Goal: Task Accomplishment & Management: Manage account settings

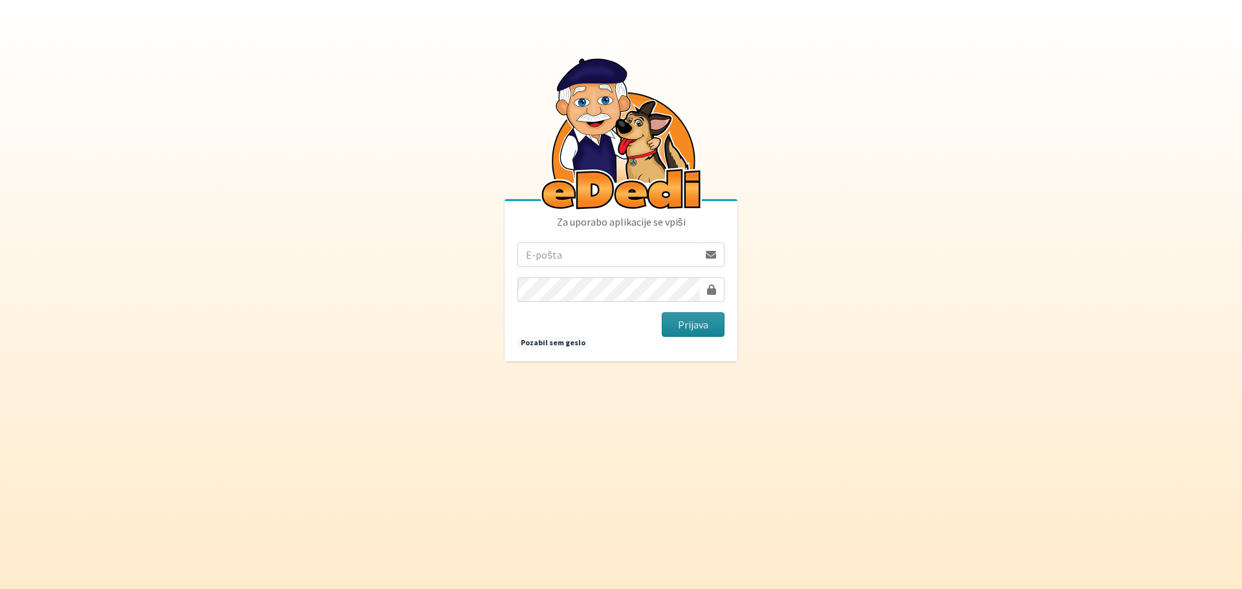
type input "[EMAIL_ADDRESS][DOMAIN_NAME]"
click at [672, 322] on button "Prijava" at bounding box center [693, 325] width 63 height 25
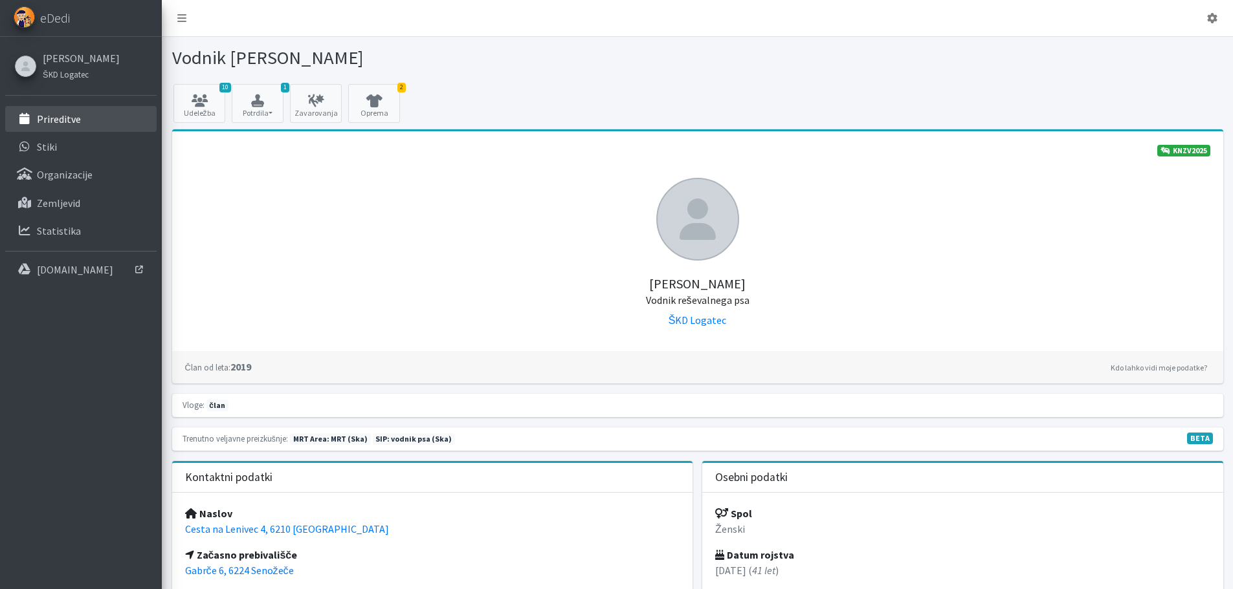
click at [74, 126] on link "Prireditve" at bounding box center [80, 119] width 151 height 26
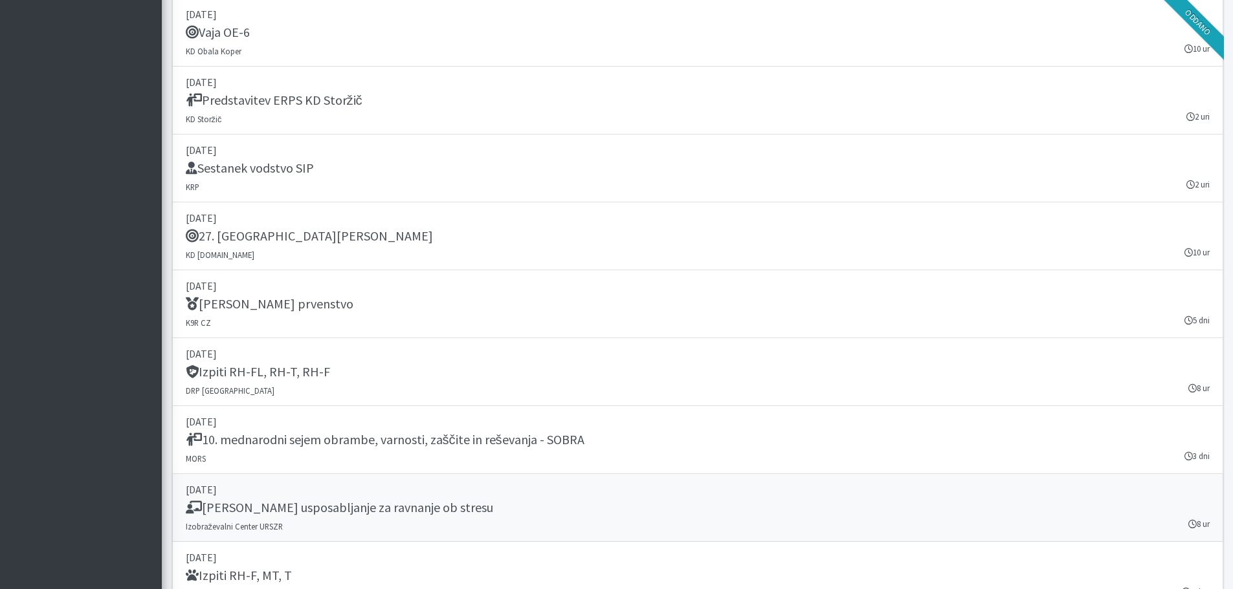
scroll to position [1553, 0]
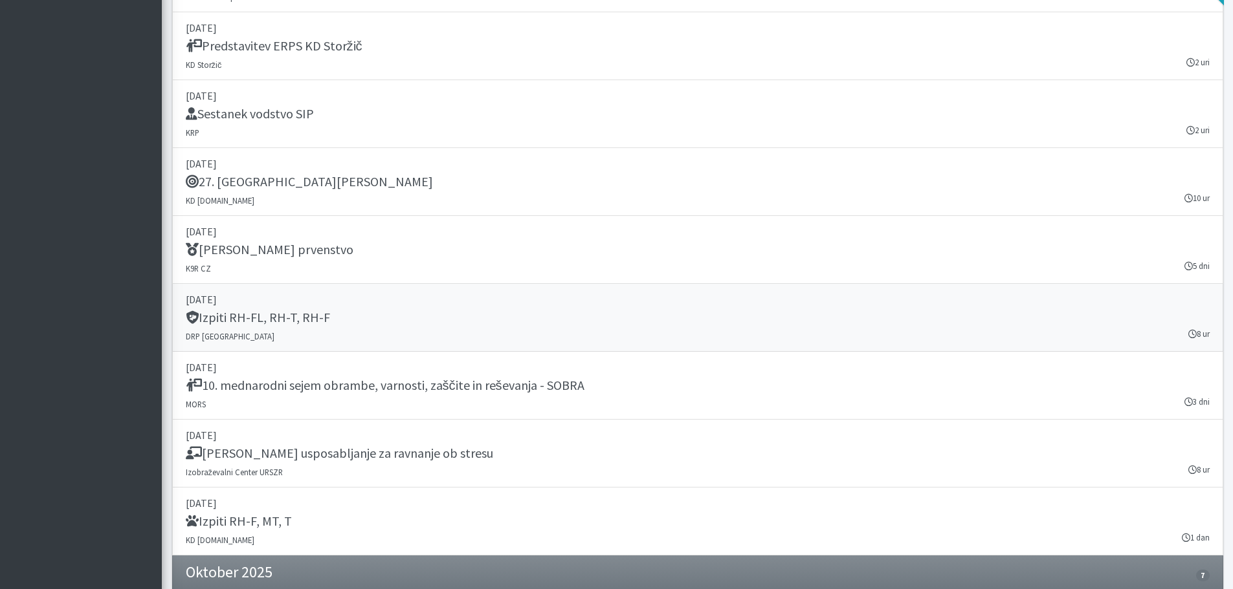
click at [387, 327] on div "Izpiti RH-FL, RH-T, RH-F" at bounding box center [698, 319] width 1024 height 18
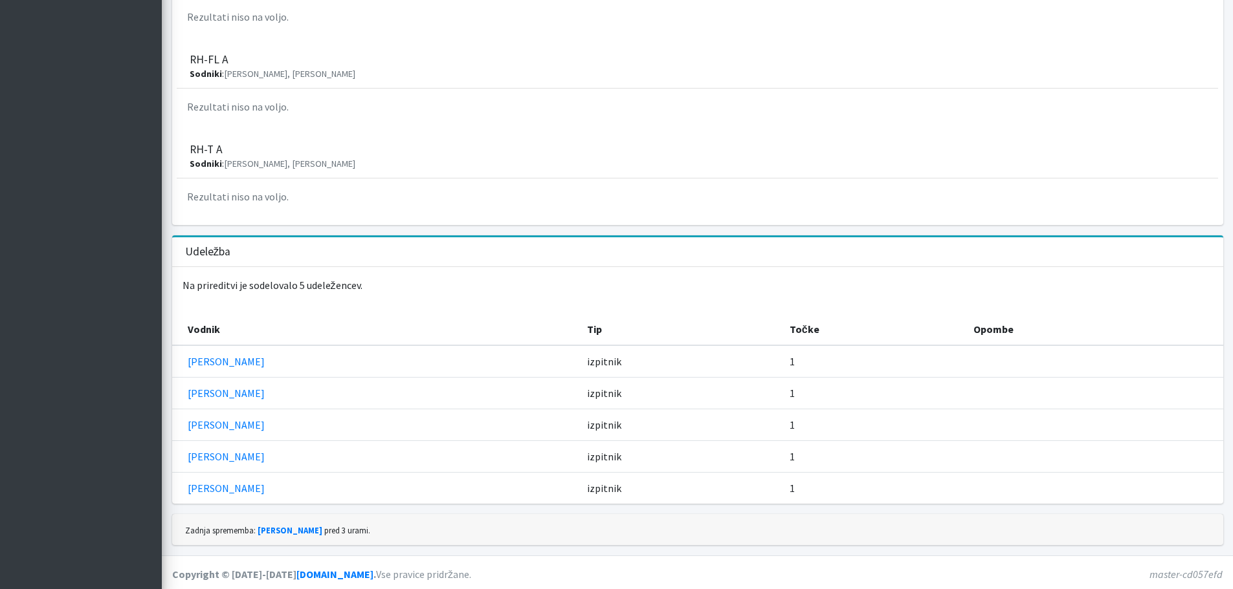
scroll to position [725, 0]
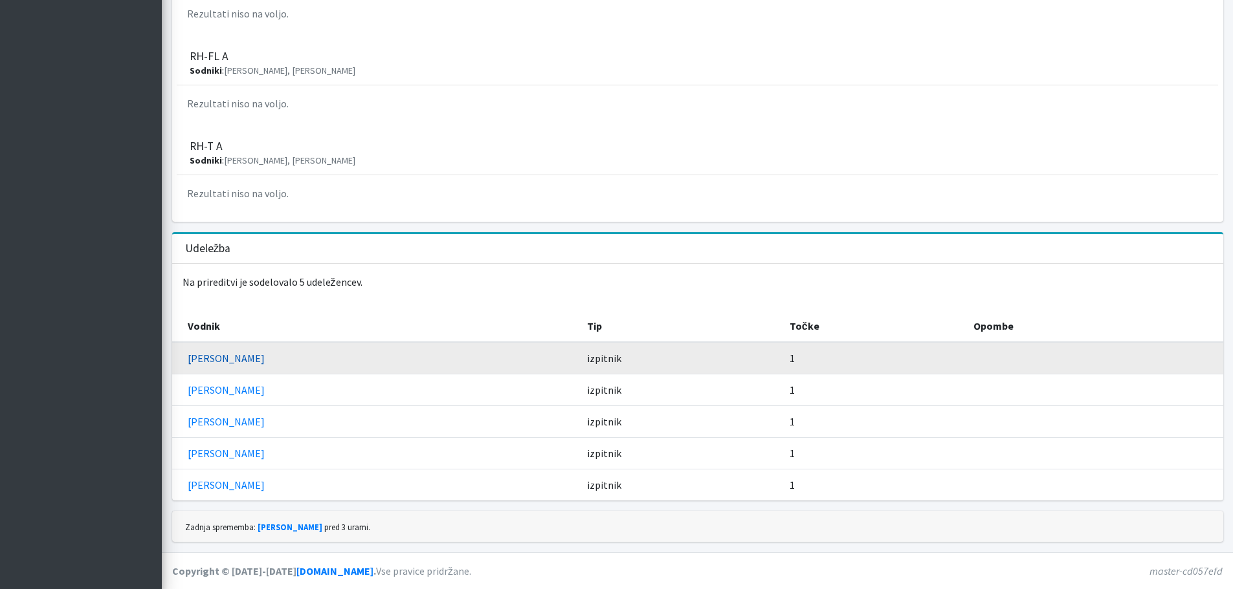
click at [226, 358] on link "[PERSON_NAME]" at bounding box center [226, 358] width 77 height 13
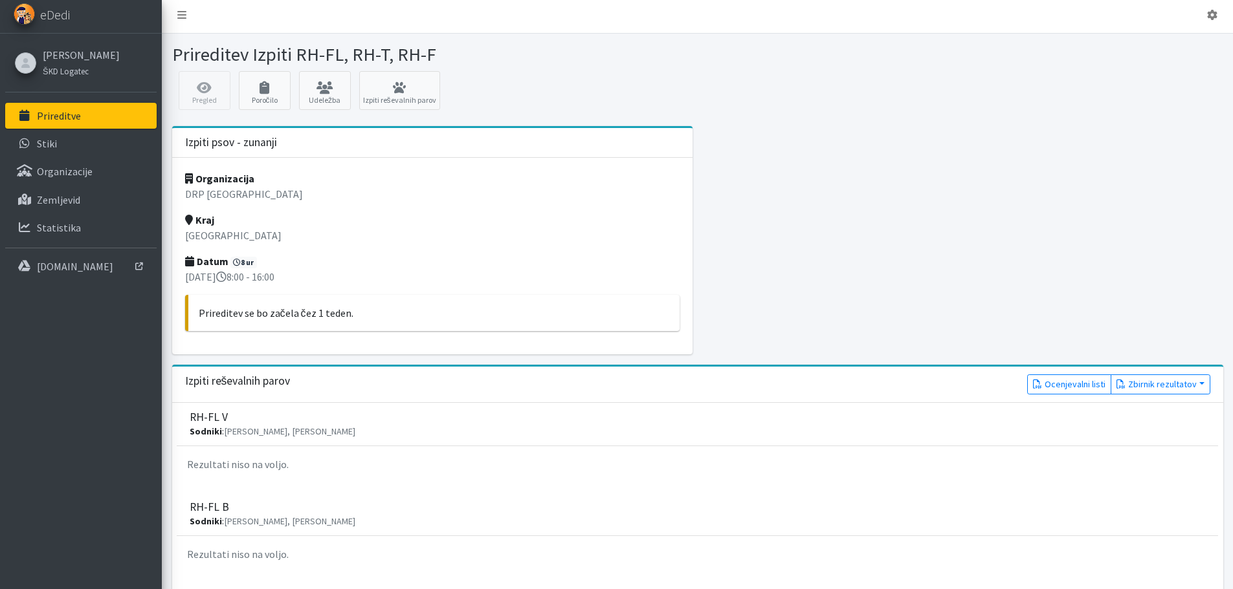
scroll to position [0, 0]
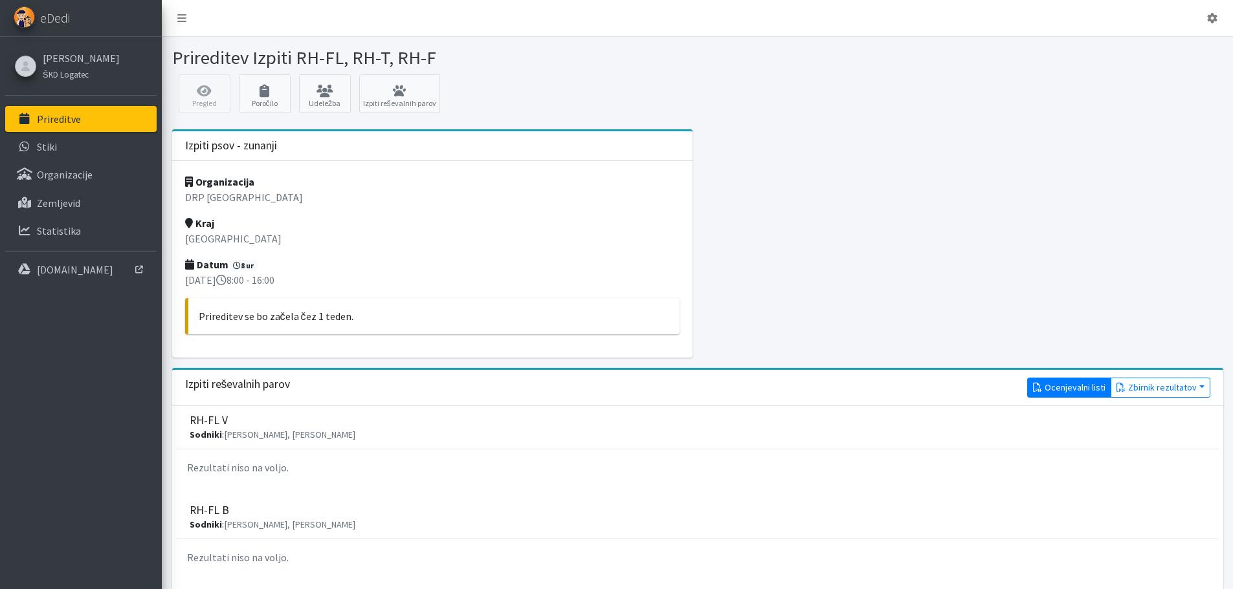
click at [1062, 390] on link "Ocenjevalni listi" at bounding box center [1069, 388] width 84 height 20
click at [1173, 388] on button "Zbirnik rezultatov" at bounding box center [1160, 388] width 100 height 20
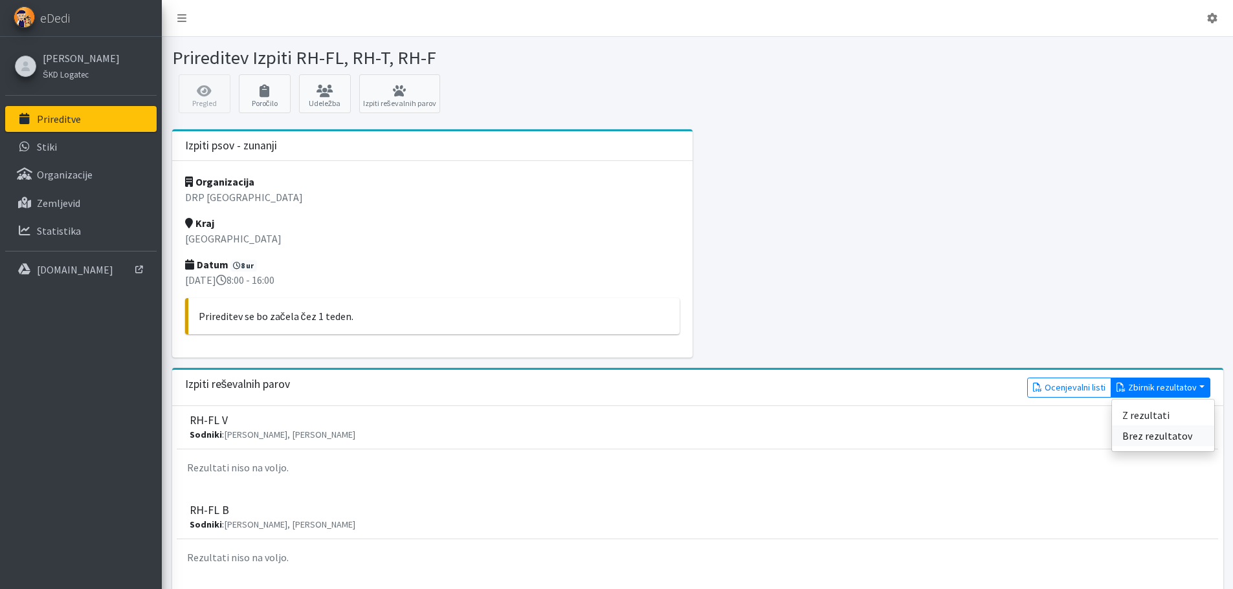
click at [1171, 436] on link "Brez rezultatov" at bounding box center [1163, 436] width 102 height 21
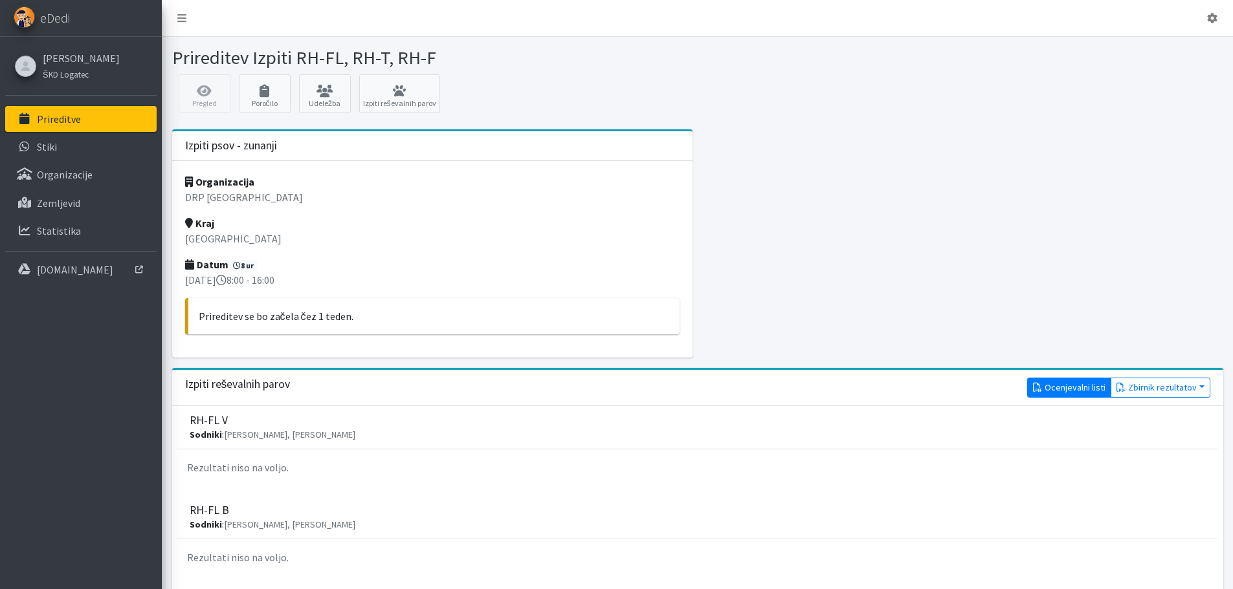
click at [1082, 386] on link "Ocenjevalni listi" at bounding box center [1069, 388] width 84 height 20
click at [1163, 384] on button "Zbirnik rezultatov" at bounding box center [1160, 388] width 100 height 20
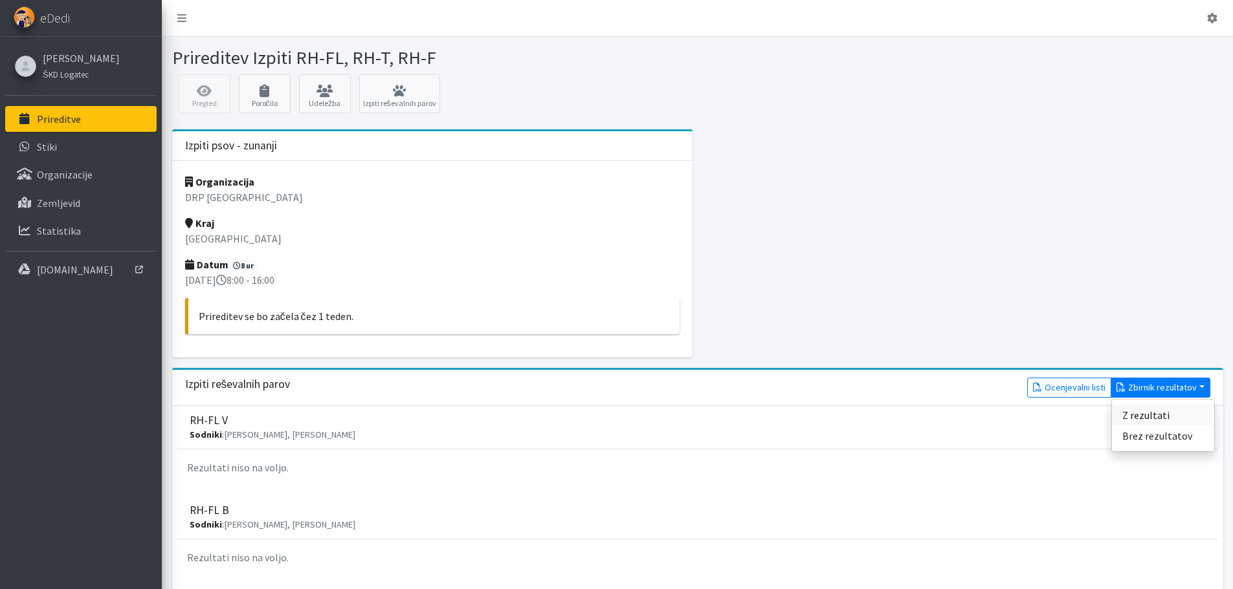
click at [1143, 409] on link "Z rezultati" at bounding box center [1163, 415] width 102 height 21
click at [391, 100] on link "Izpiti reševalnih parov" at bounding box center [399, 93] width 81 height 39
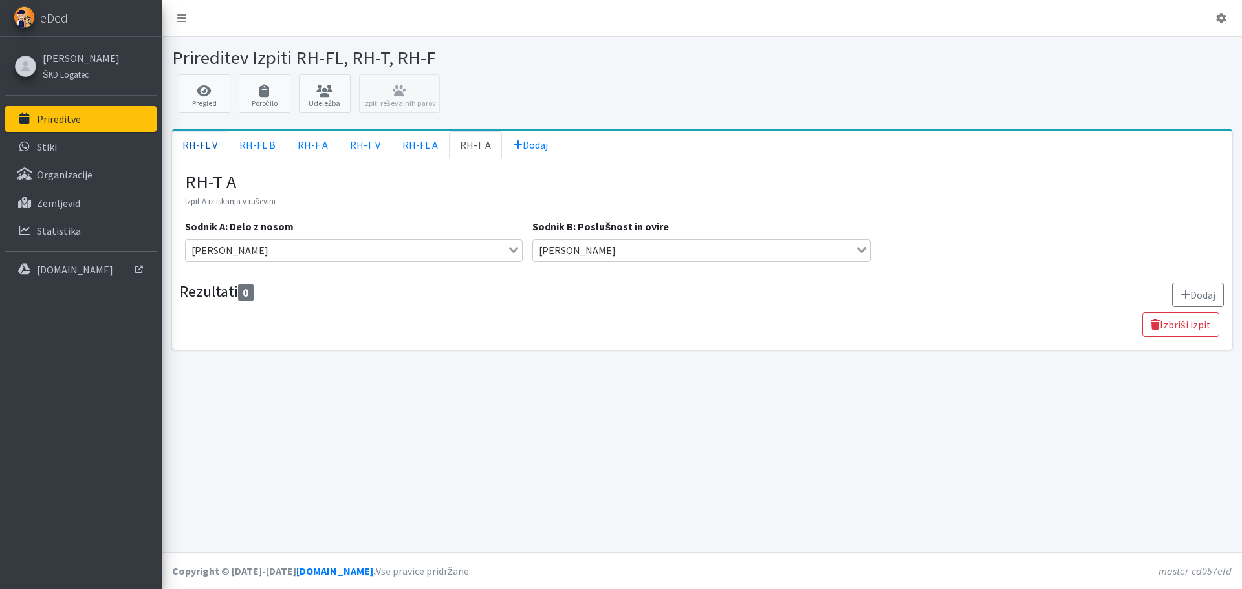
click at [196, 149] on link "RH-FL V" at bounding box center [200, 144] width 56 height 27
click at [269, 138] on link "RH-FL B" at bounding box center [257, 144] width 58 height 27
click at [308, 139] on link "RH-F A" at bounding box center [313, 144] width 52 height 27
click at [247, 291] on span "0" at bounding box center [246, 292] width 16 height 17
click at [410, 148] on link "RH-FL A" at bounding box center [420, 144] width 58 height 27
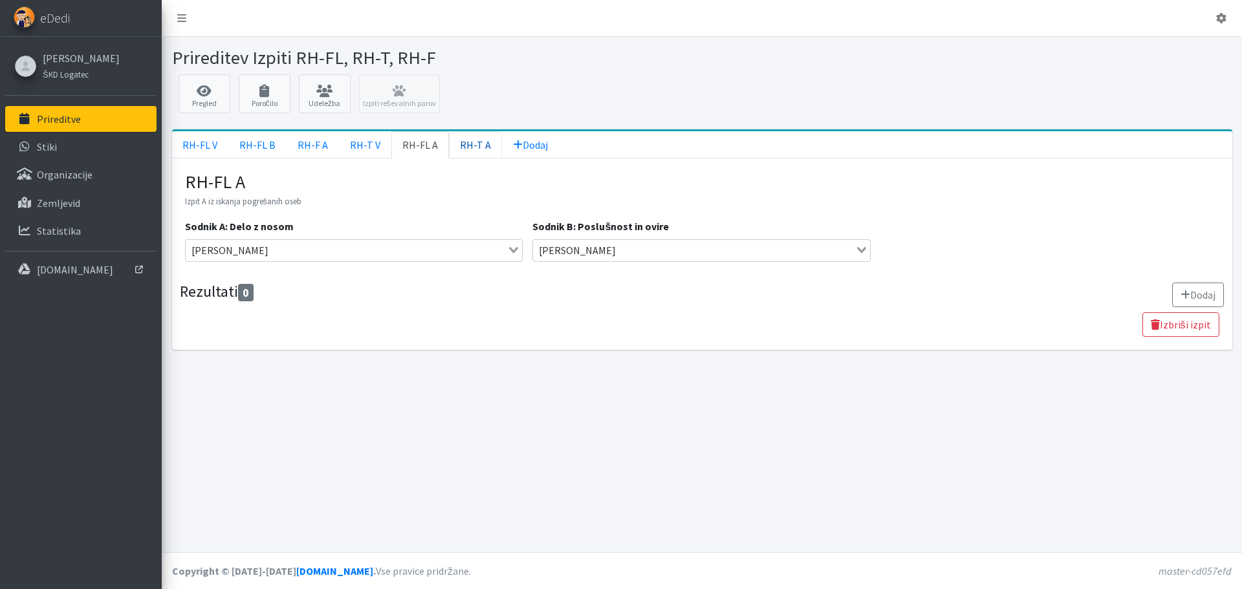
click at [456, 144] on link "RH-T A" at bounding box center [475, 144] width 53 height 27
drag, startPoint x: 331, startPoint y: 98, endPoint x: 360, endPoint y: 118, distance: 35.7
click at [331, 97] on link "Udeležba" at bounding box center [325, 93] width 52 height 39
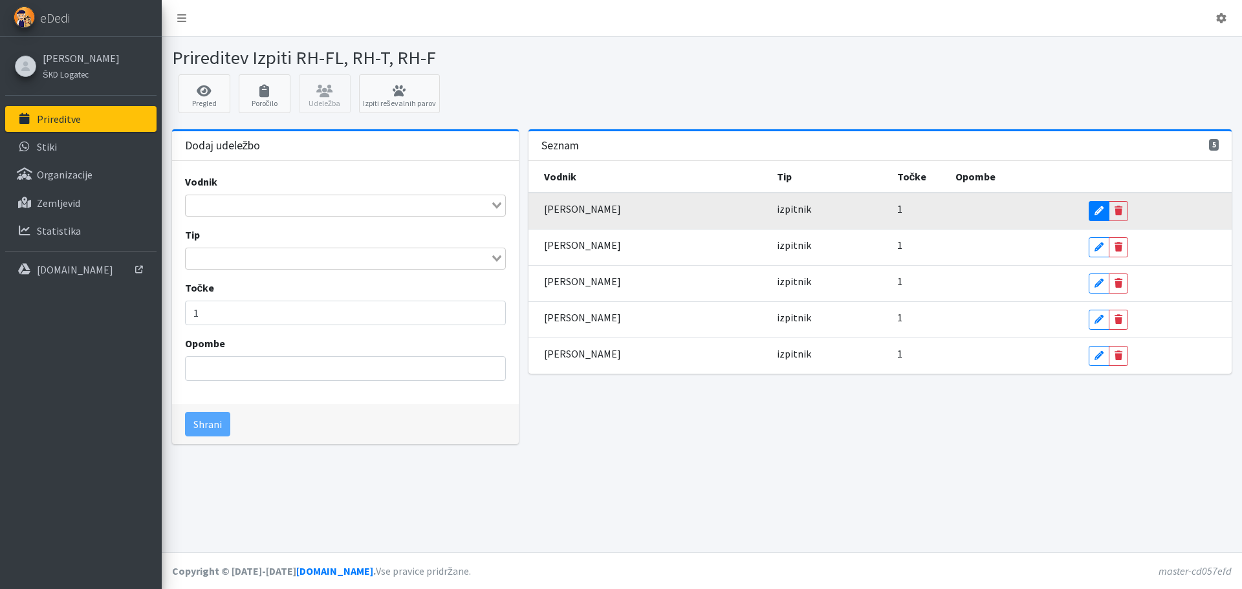
click at [1099, 211] on icon at bounding box center [1099, 210] width 9 height 9
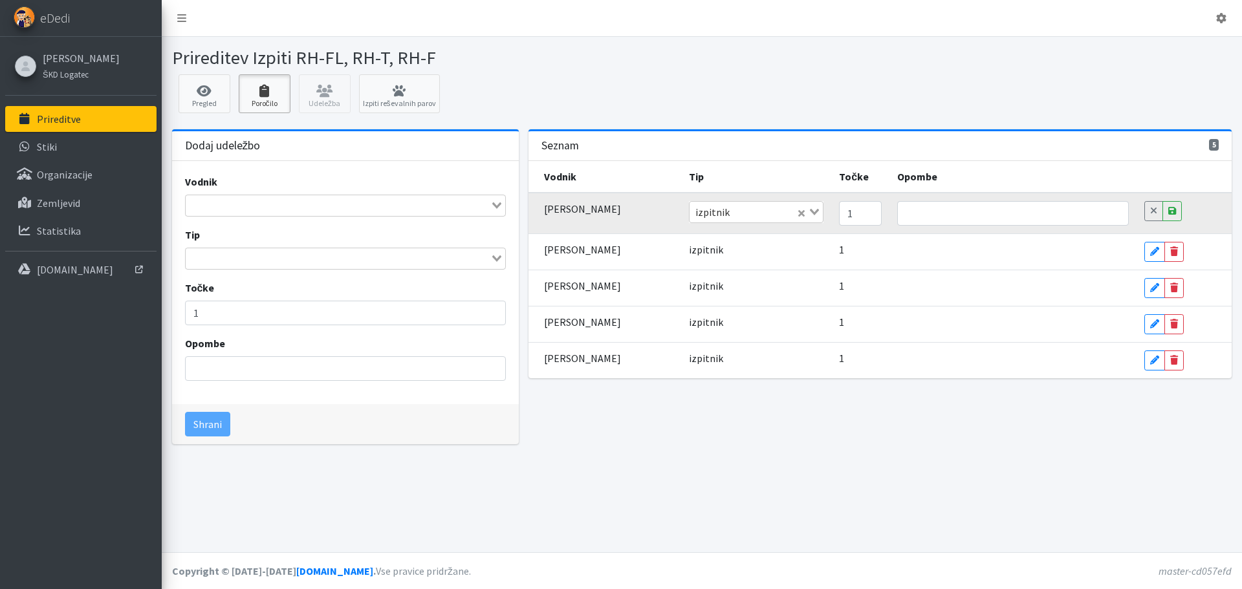
drag, startPoint x: 268, startPoint y: 104, endPoint x: 294, endPoint y: 111, distance: 26.8
click at [268, 103] on link "Poročilo" at bounding box center [265, 93] width 52 height 39
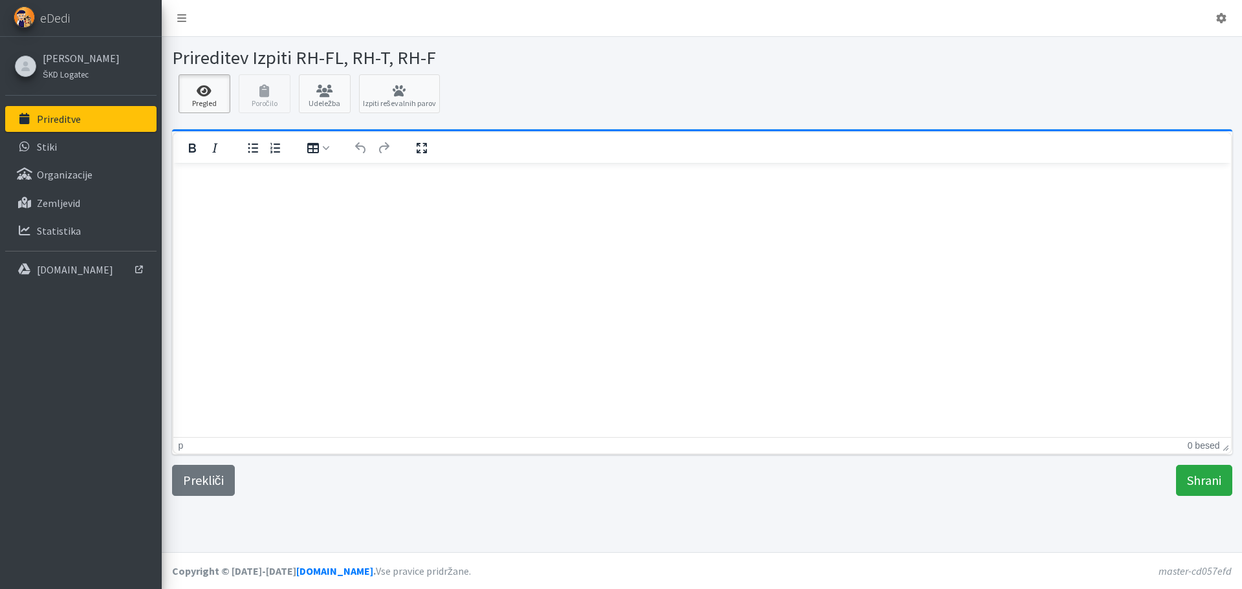
click at [205, 99] on link "Pregled" at bounding box center [205, 93] width 52 height 39
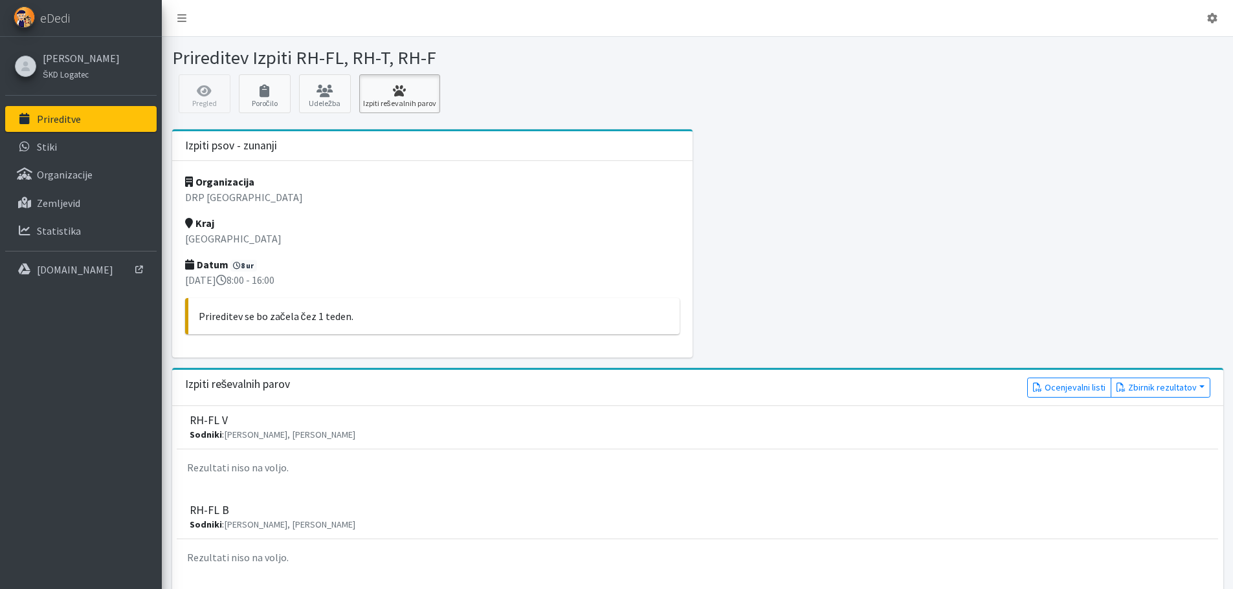
click at [397, 102] on link "Izpiti reševalnih parov" at bounding box center [399, 93] width 81 height 39
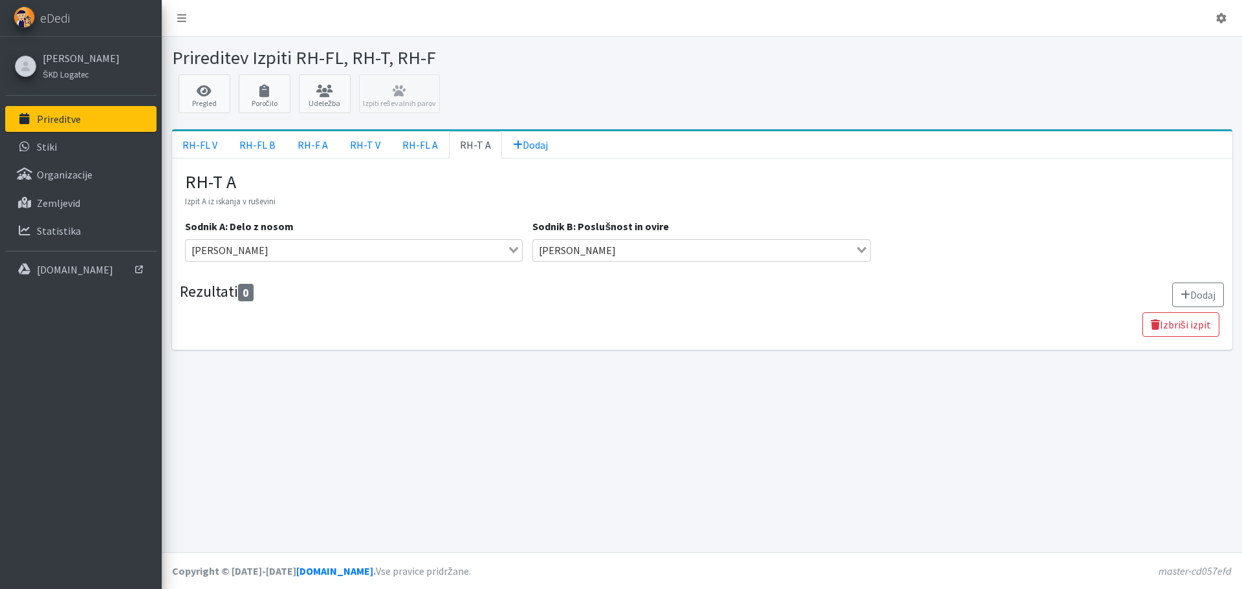
click at [220, 294] on h4 "Rezultati 0" at bounding box center [217, 292] width 74 height 19
click at [1195, 294] on button "Dodaj" at bounding box center [1198, 295] width 52 height 25
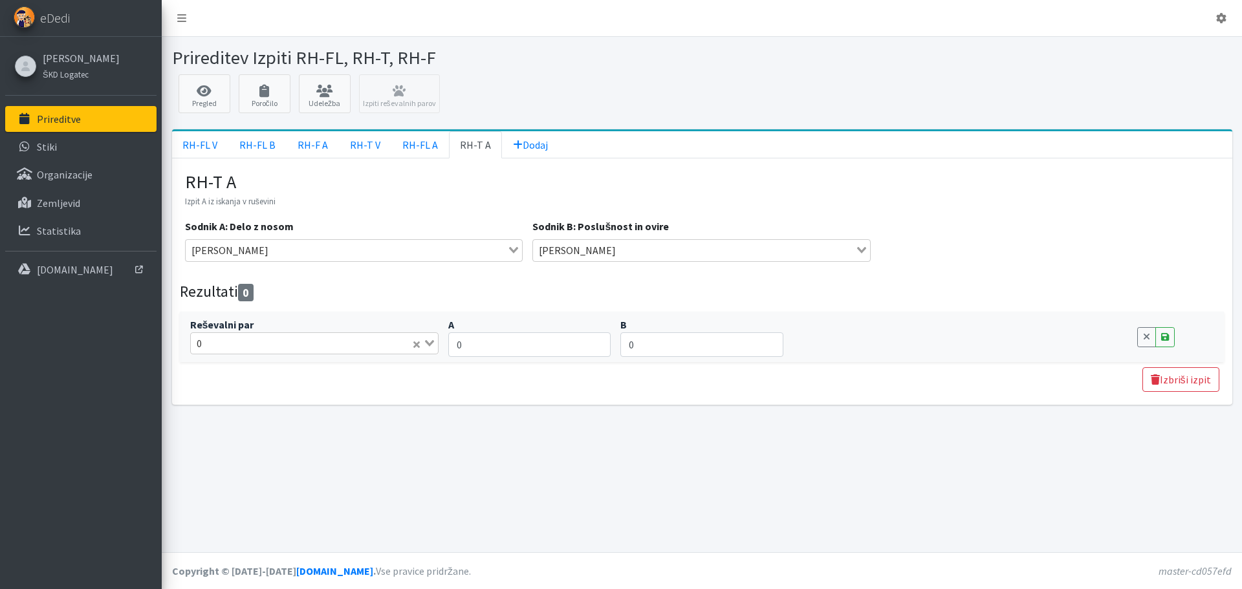
click at [344, 346] on input "Search for option" at bounding box center [308, 344] width 204 height 16
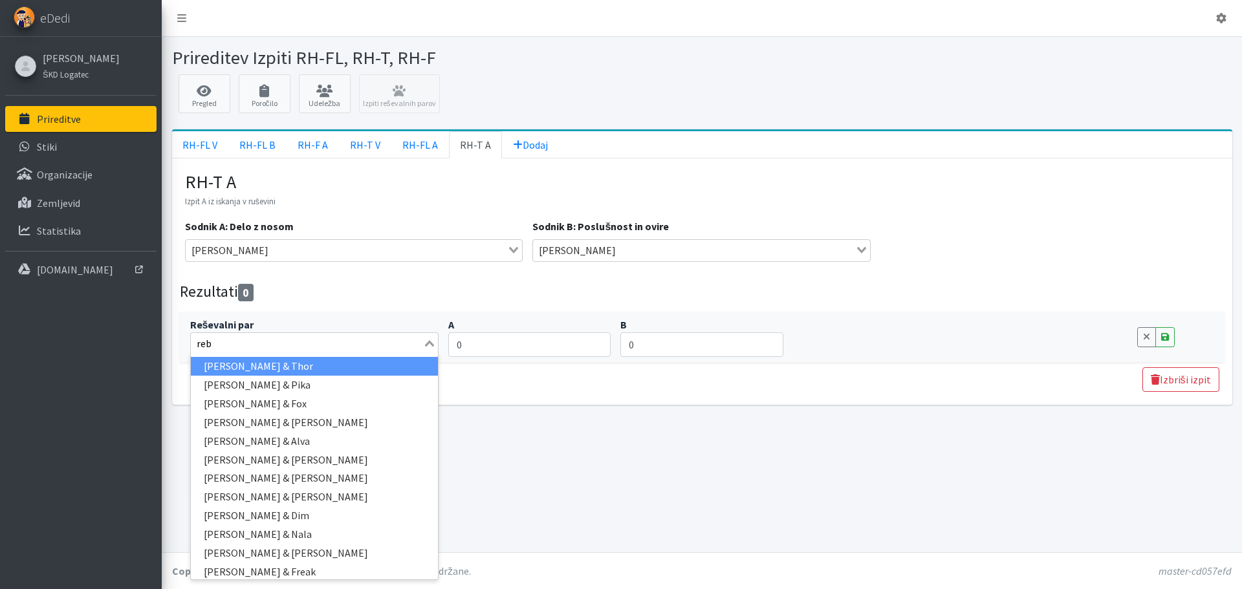
type input "rebe"
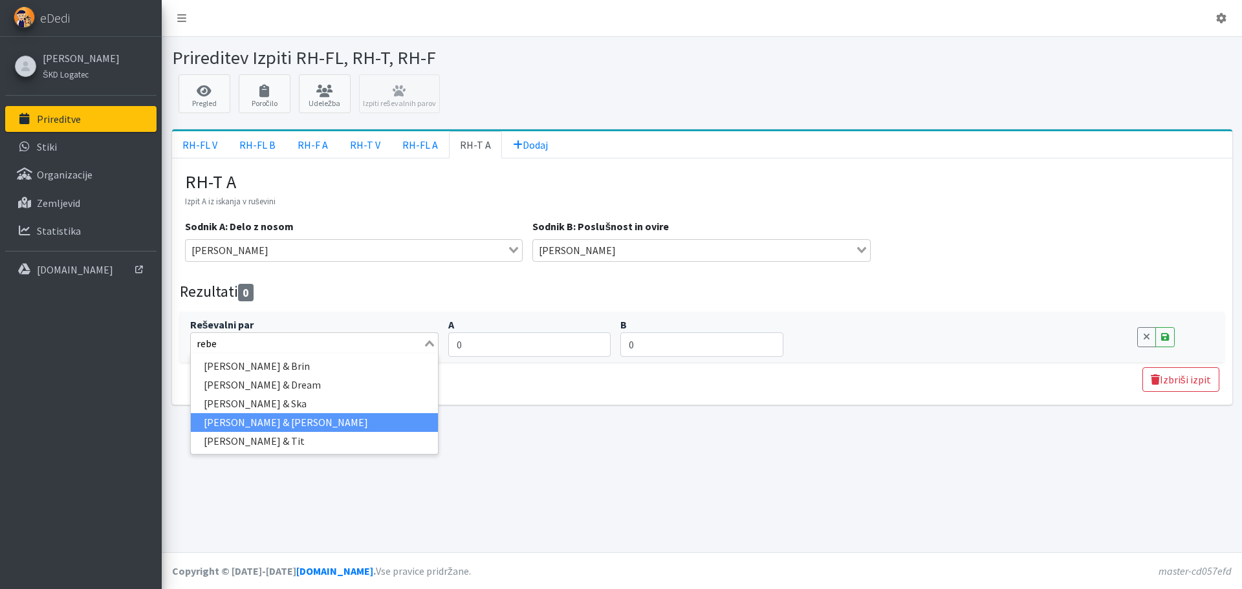
click at [342, 421] on li "Rebeka Leskovic & Vai" at bounding box center [315, 422] width 248 height 19
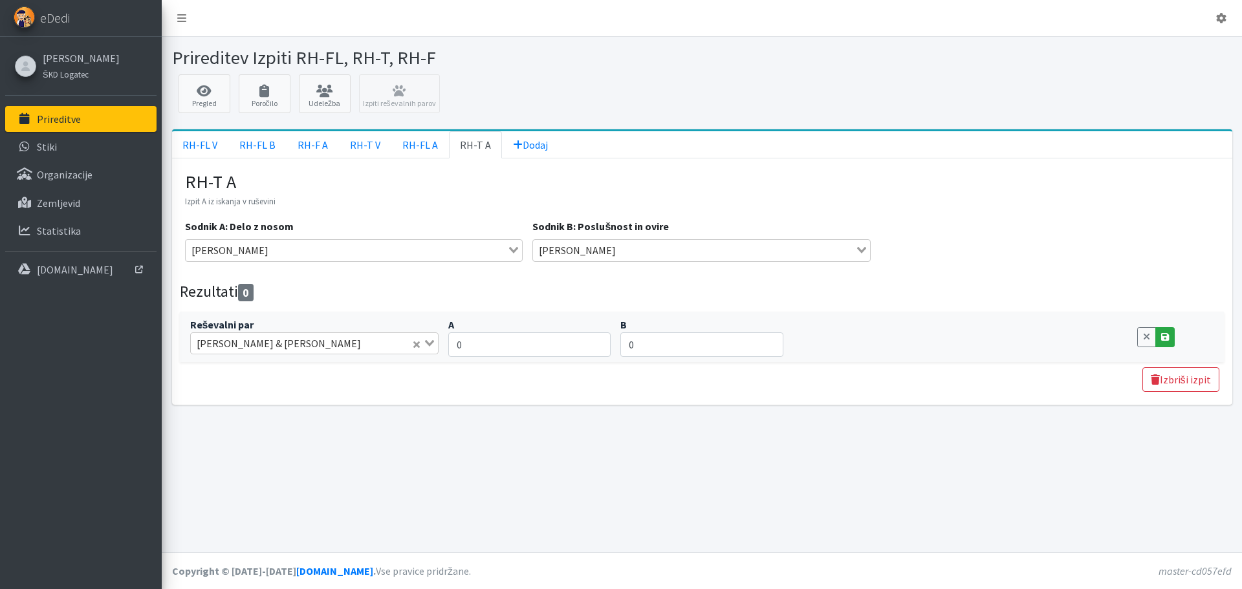
click at [1167, 338] on icon at bounding box center [1165, 337] width 8 height 9
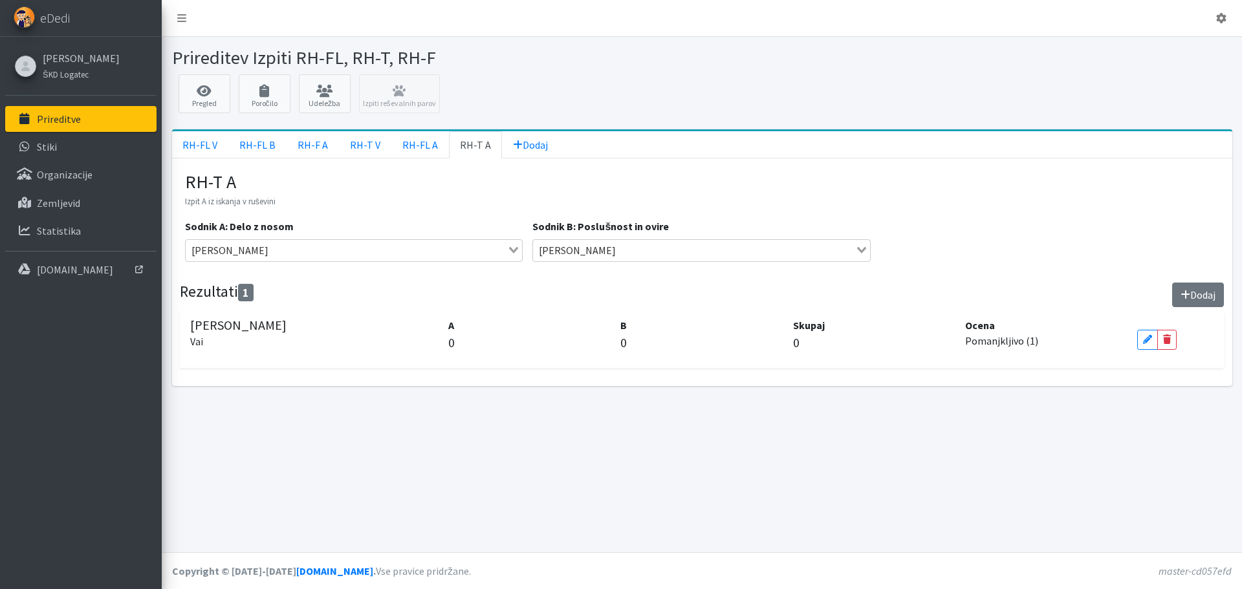
click at [1192, 300] on button "Dodaj" at bounding box center [1198, 295] width 52 height 25
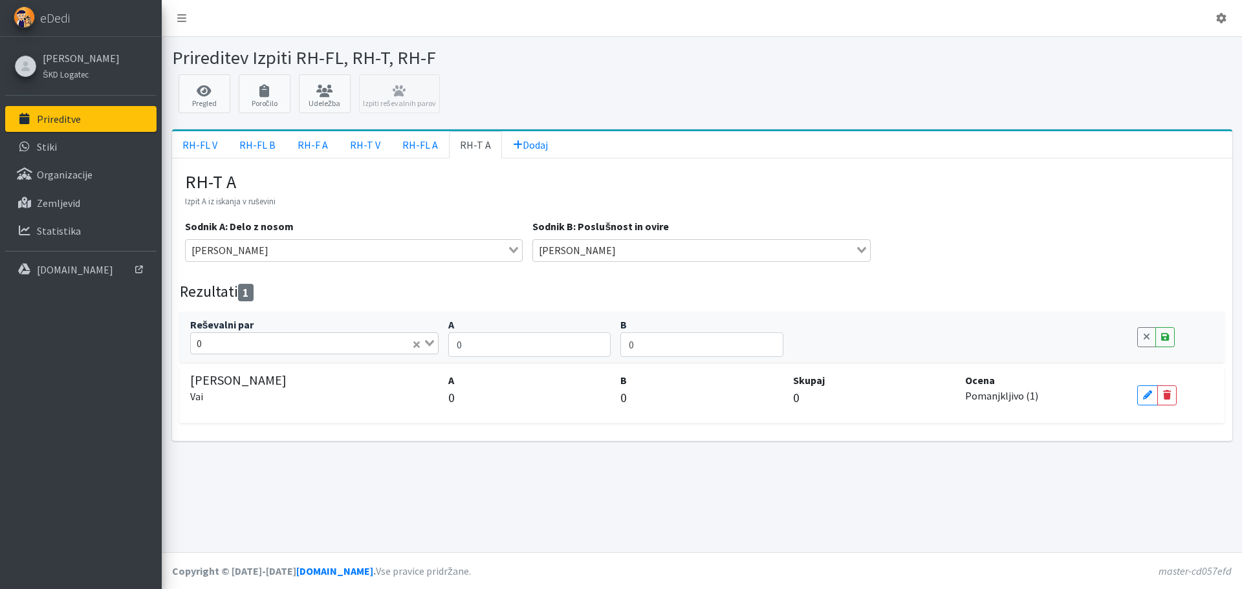
click at [430, 344] on icon "Search for option" at bounding box center [429, 343] width 9 height 6
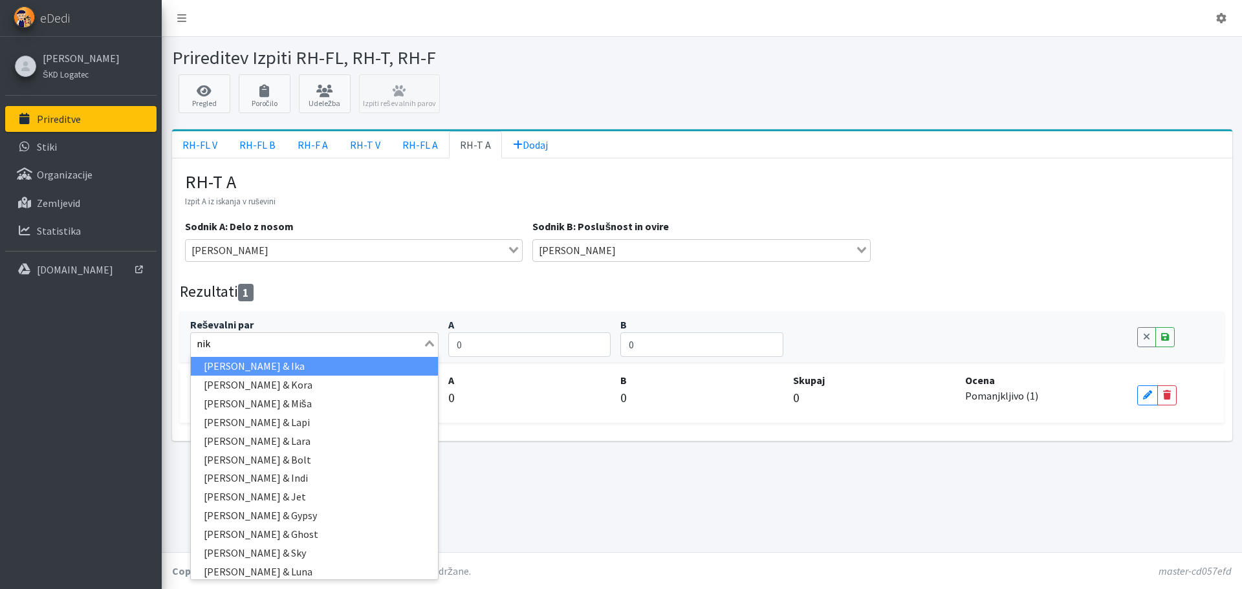
type input "nikA"
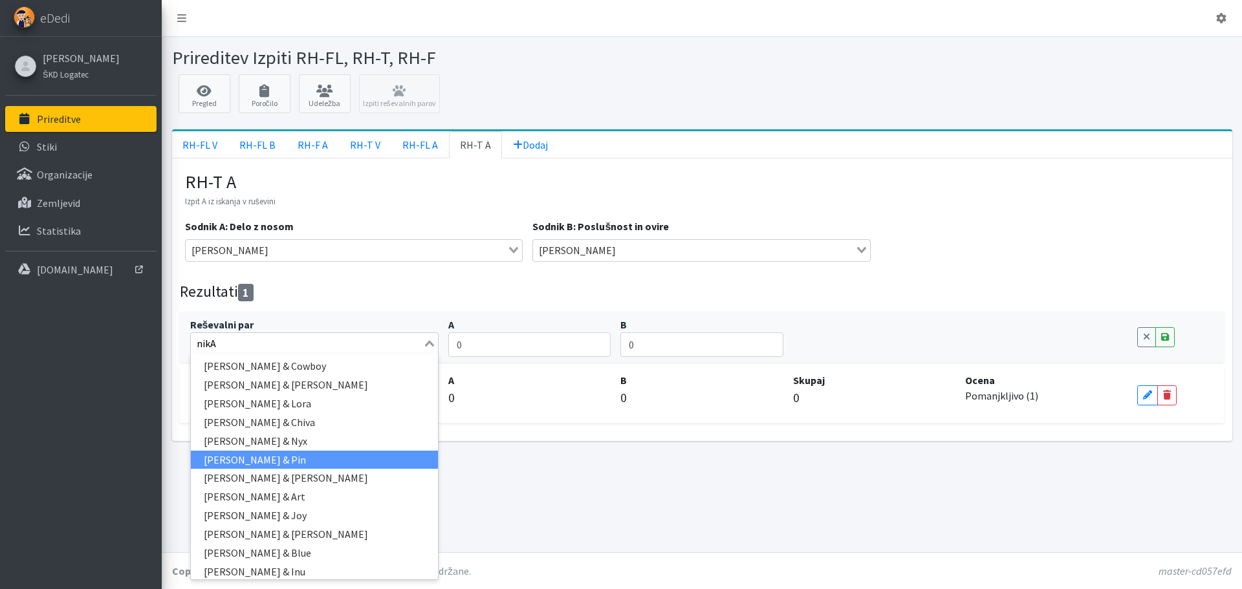
click at [262, 463] on li "Nika Ferk & Pin" at bounding box center [315, 460] width 248 height 19
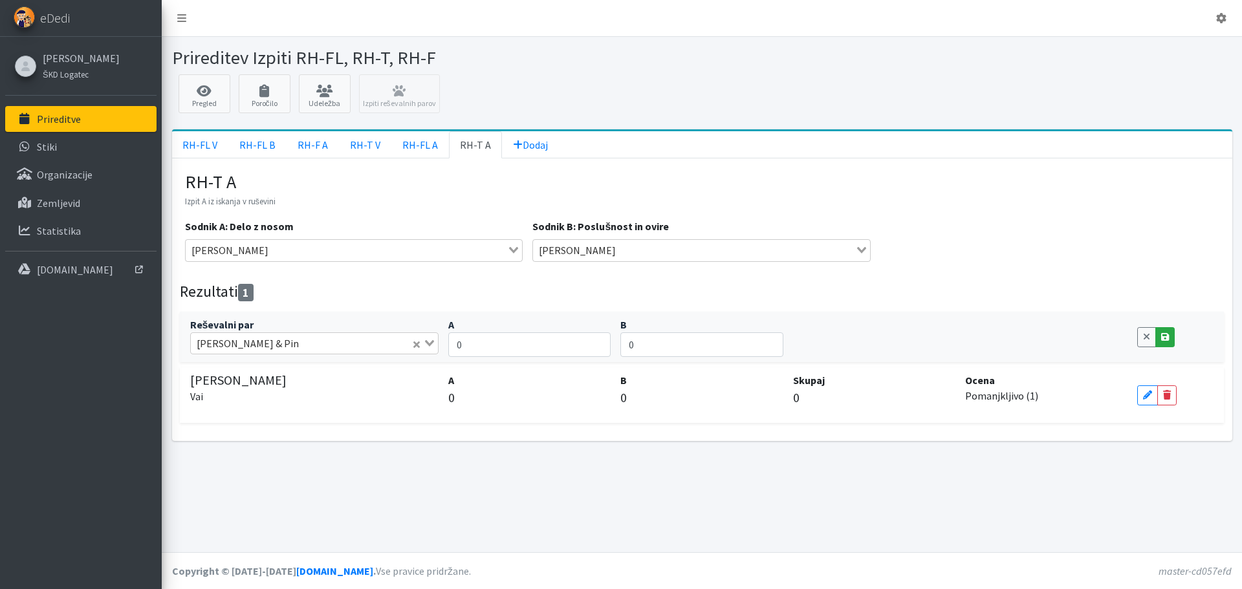
click at [1163, 333] on icon at bounding box center [1165, 337] width 8 height 9
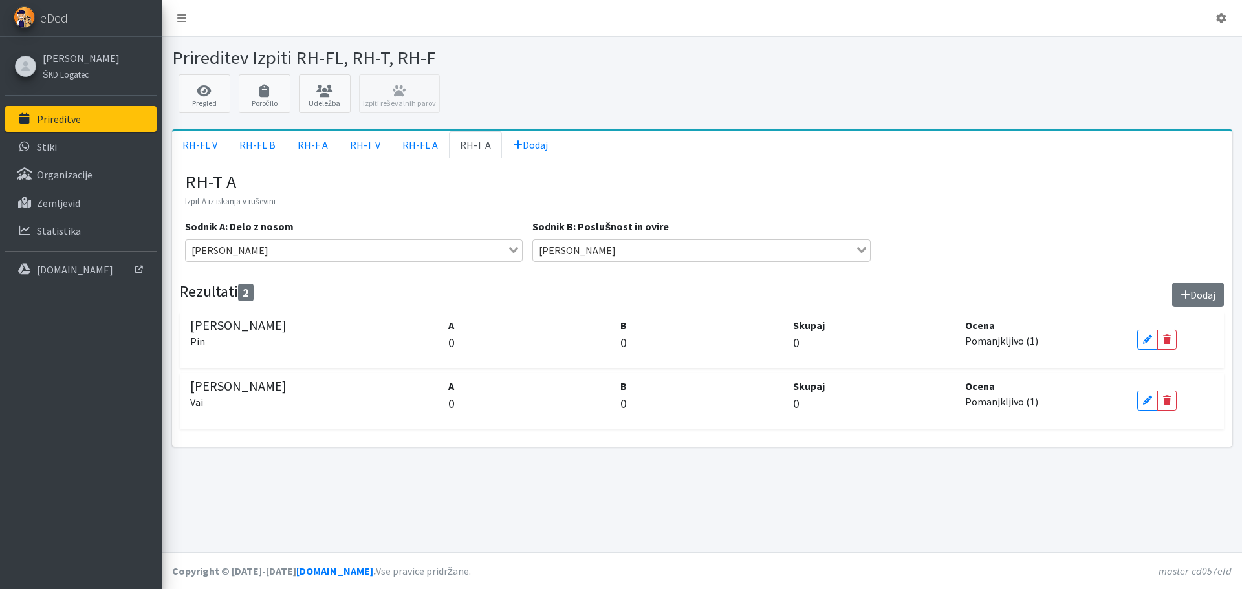
click at [1196, 301] on button "Dodaj" at bounding box center [1198, 295] width 52 height 25
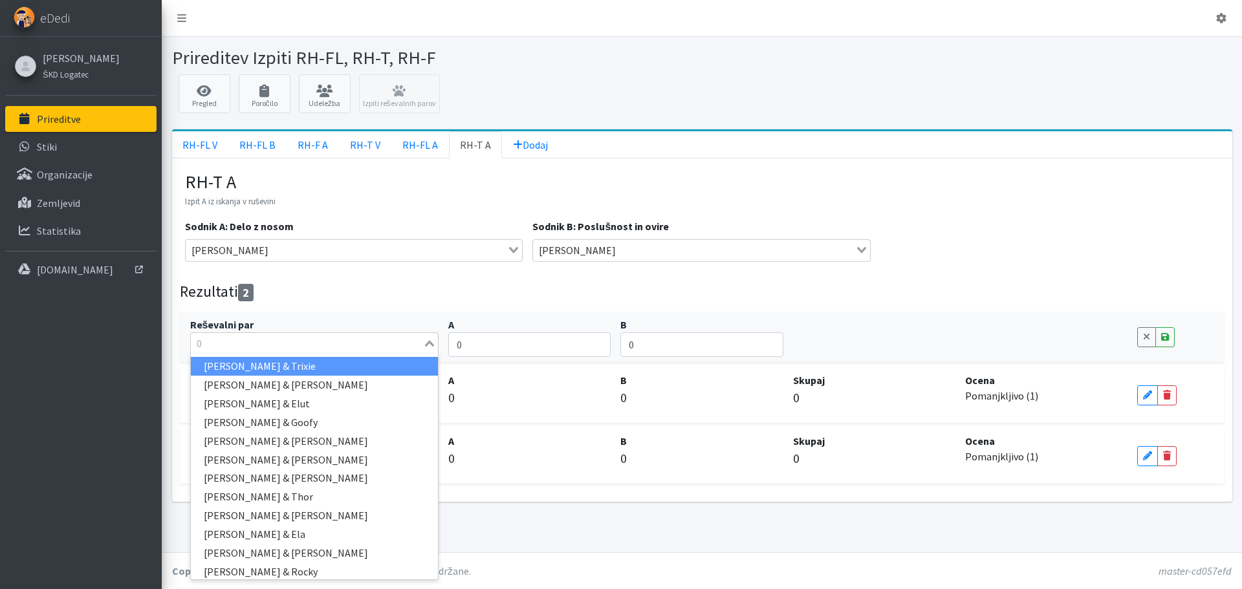
click at [377, 342] on input "Search for option" at bounding box center [307, 344] width 230 height 16
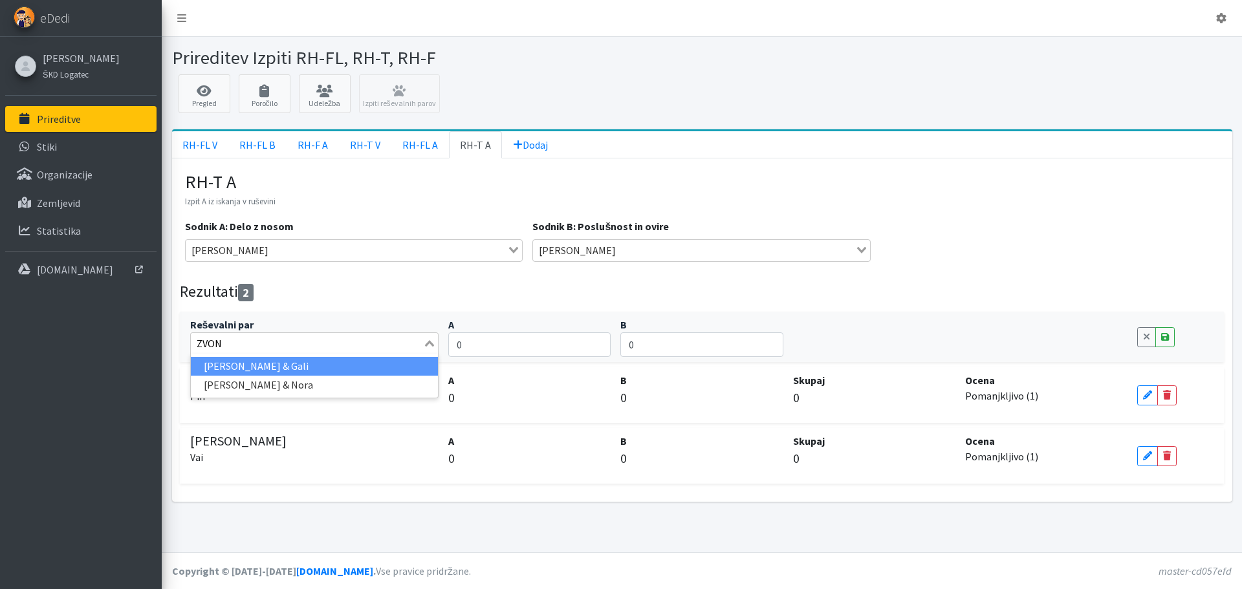
type input "ZVONK"
click at [329, 369] on li "Zvonko Majcen & Gali" at bounding box center [315, 366] width 248 height 19
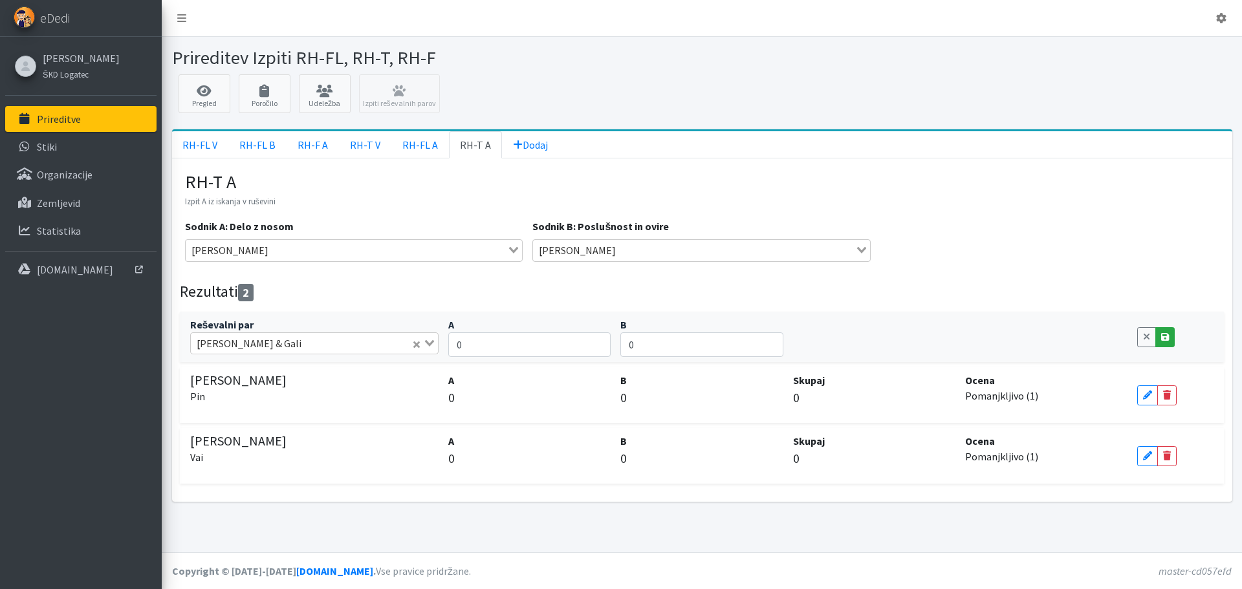
click at [1163, 340] on icon at bounding box center [1165, 337] width 8 height 9
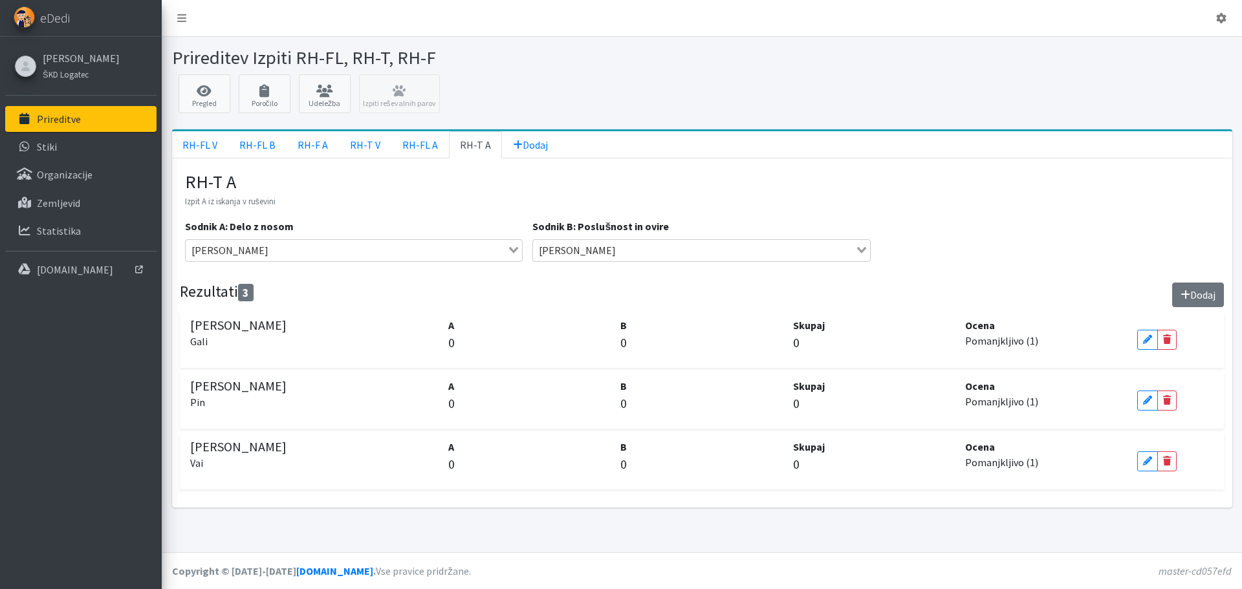
click at [1198, 295] on button "Dodaj" at bounding box center [1198, 295] width 52 height 25
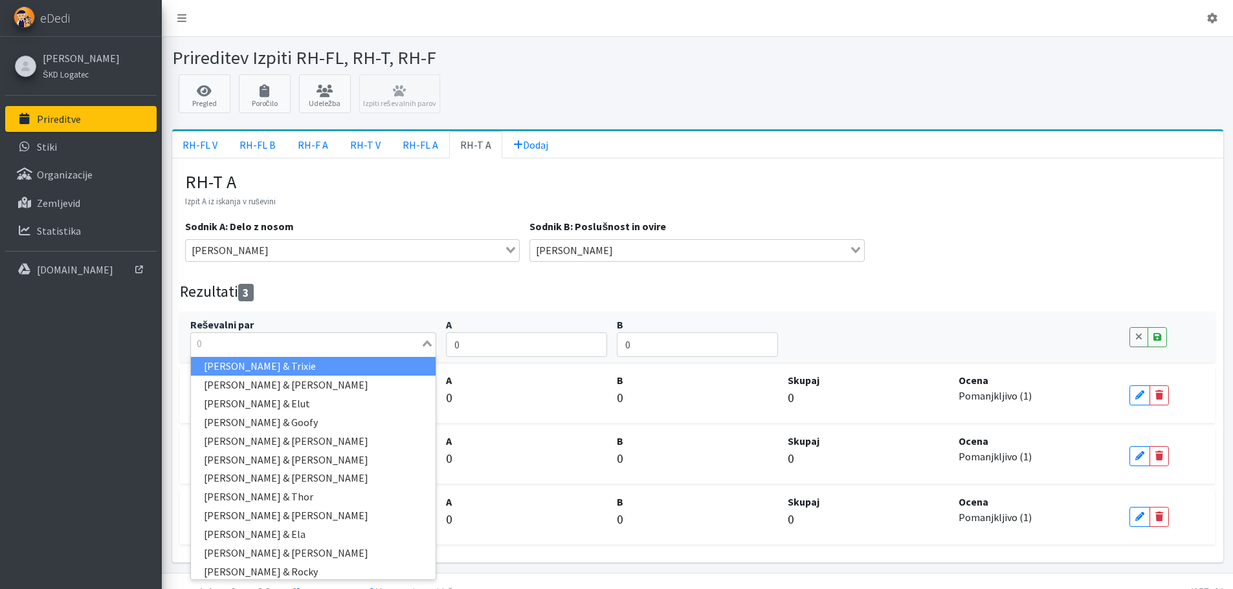
click at [337, 346] on input "Search for option" at bounding box center [306, 344] width 228 height 16
type input "DAV"
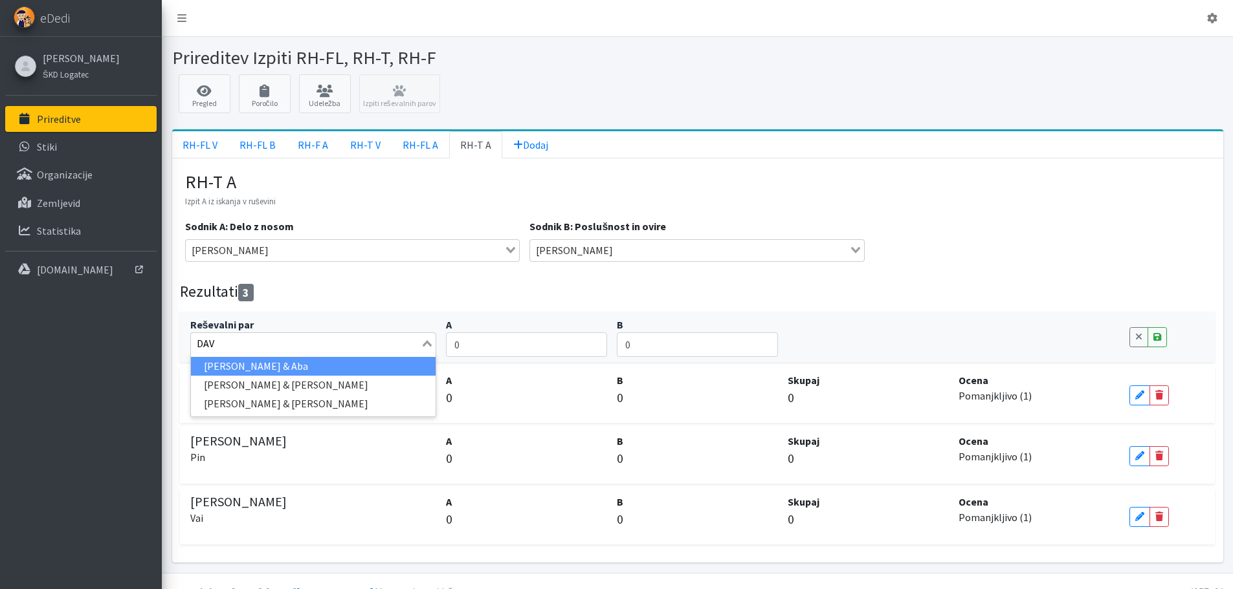
click at [342, 364] on li "Davorin Bastjančič & Aba" at bounding box center [313, 366] width 245 height 19
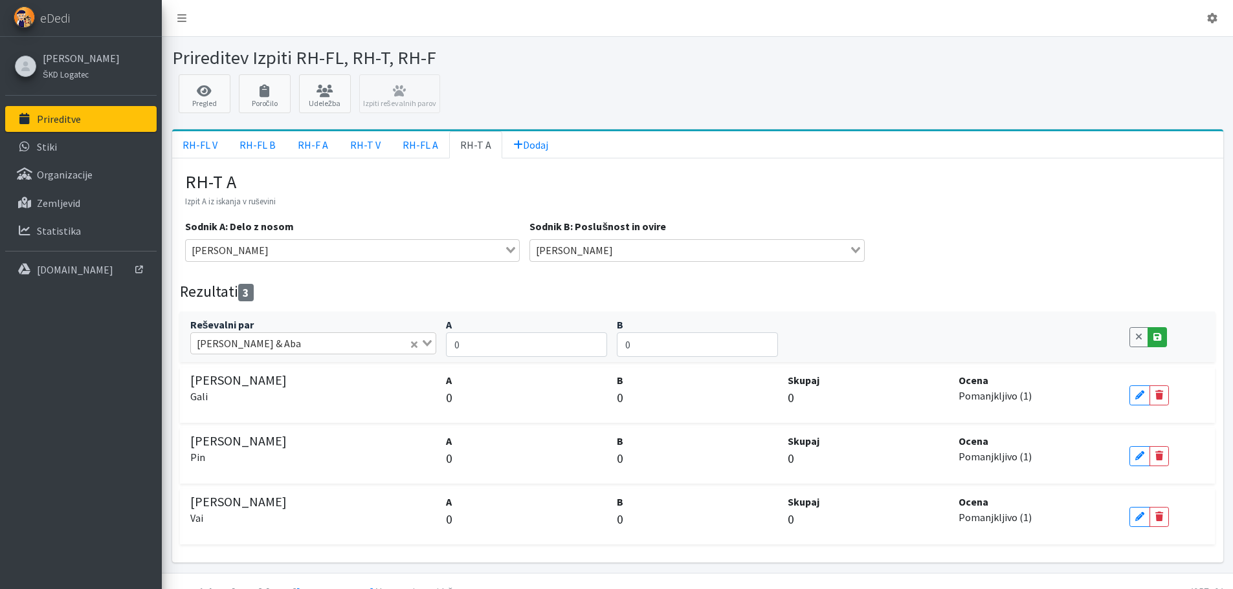
click at [1160, 338] on icon at bounding box center [1157, 337] width 8 height 9
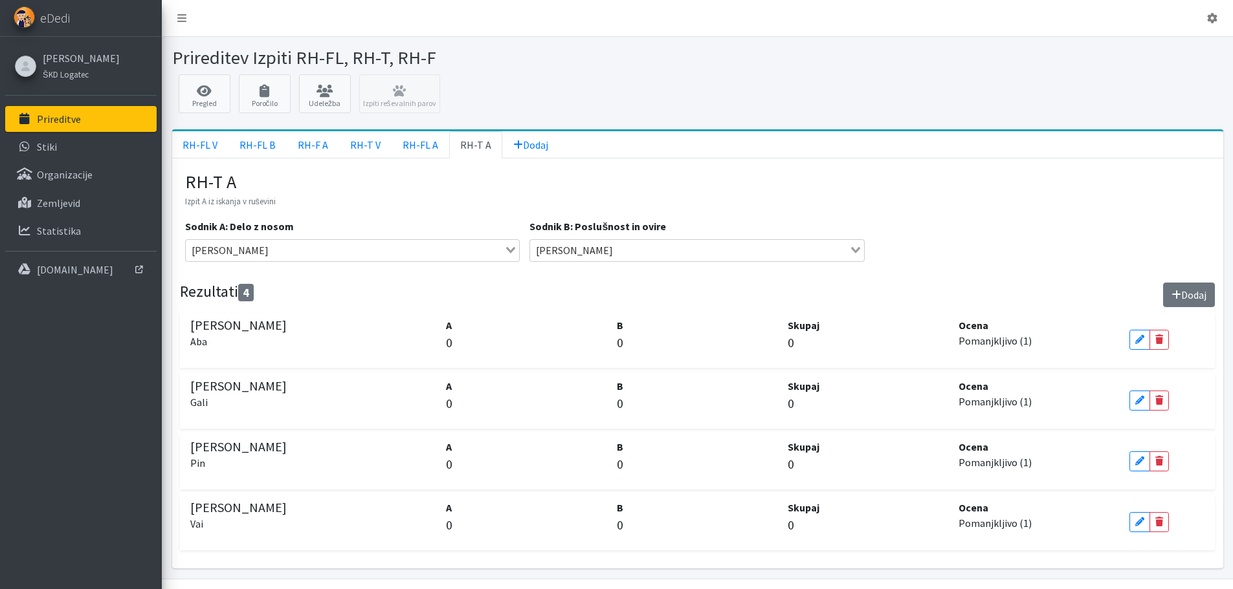
click at [1177, 302] on button "Dodaj" at bounding box center [1189, 295] width 52 height 25
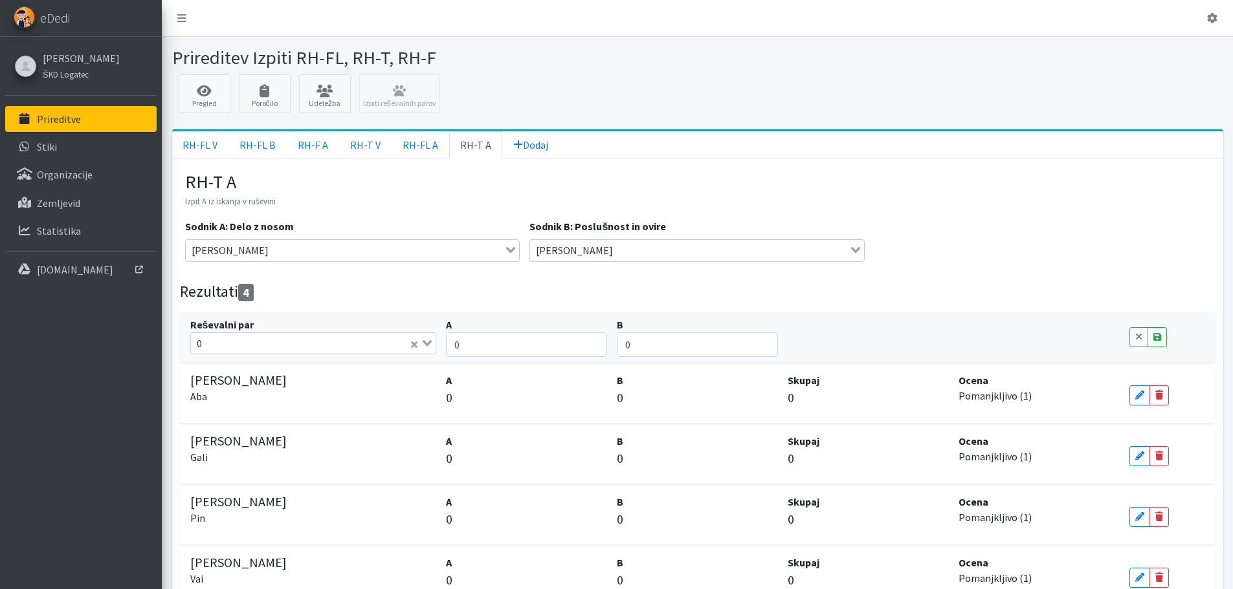
click at [275, 349] on input "Search for option" at bounding box center [307, 344] width 202 height 16
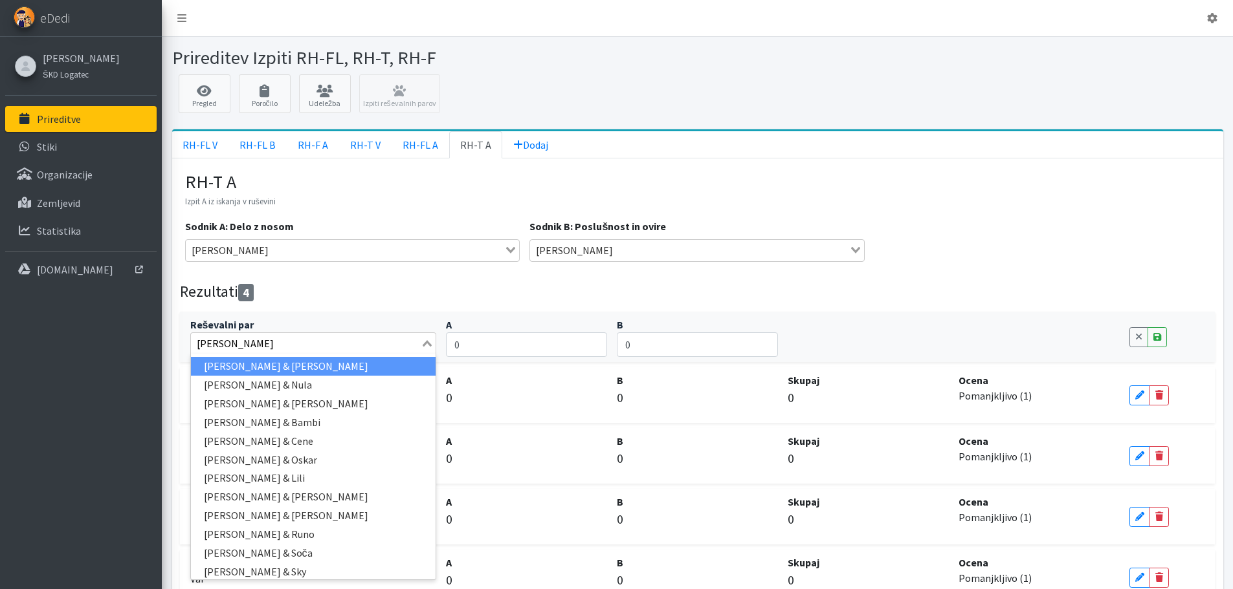
type input "JERN"
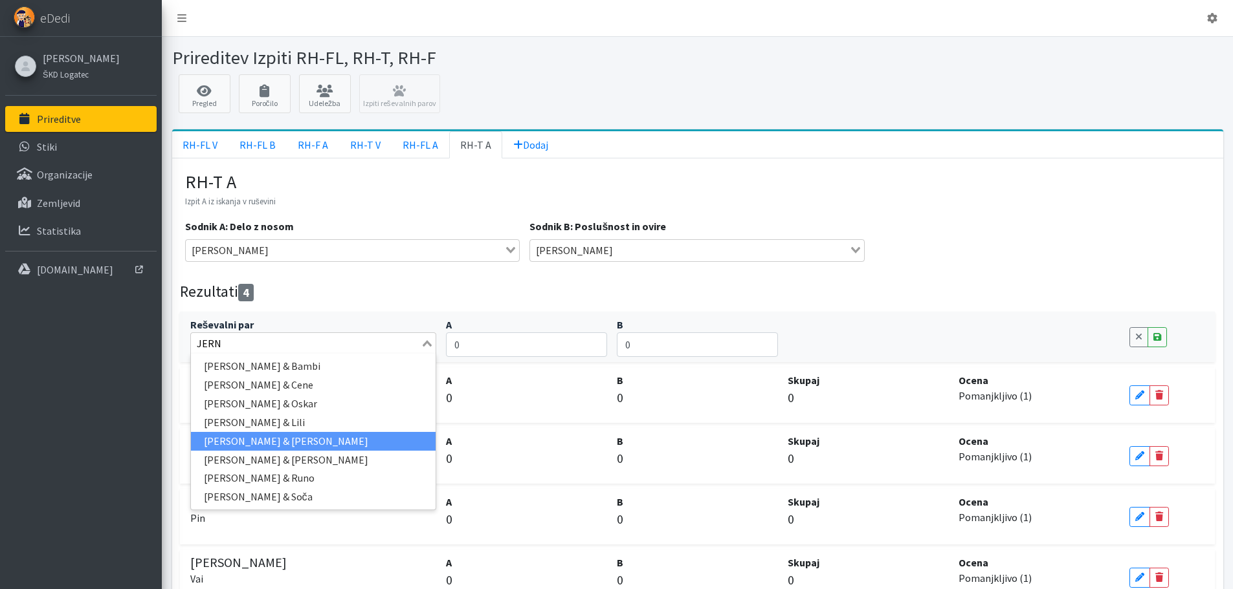
click at [316, 443] on li "Jernej Tominc & Yuki" at bounding box center [313, 441] width 245 height 19
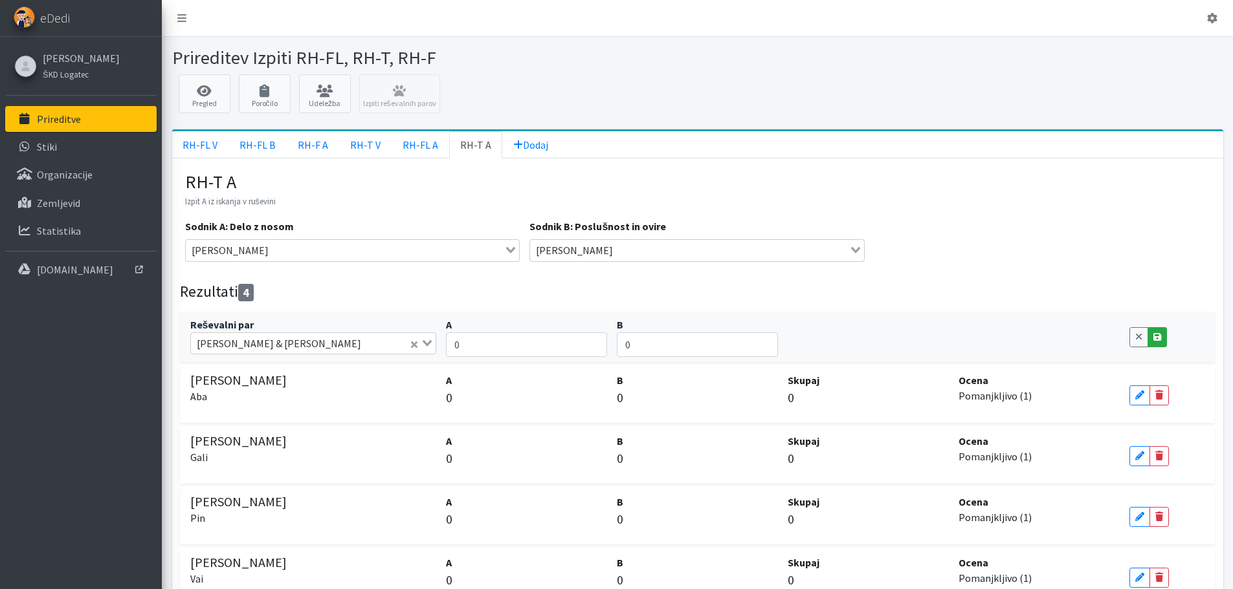
click at [1161, 340] on link "Save" at bounding box center [1156, 337] width 19 height 20
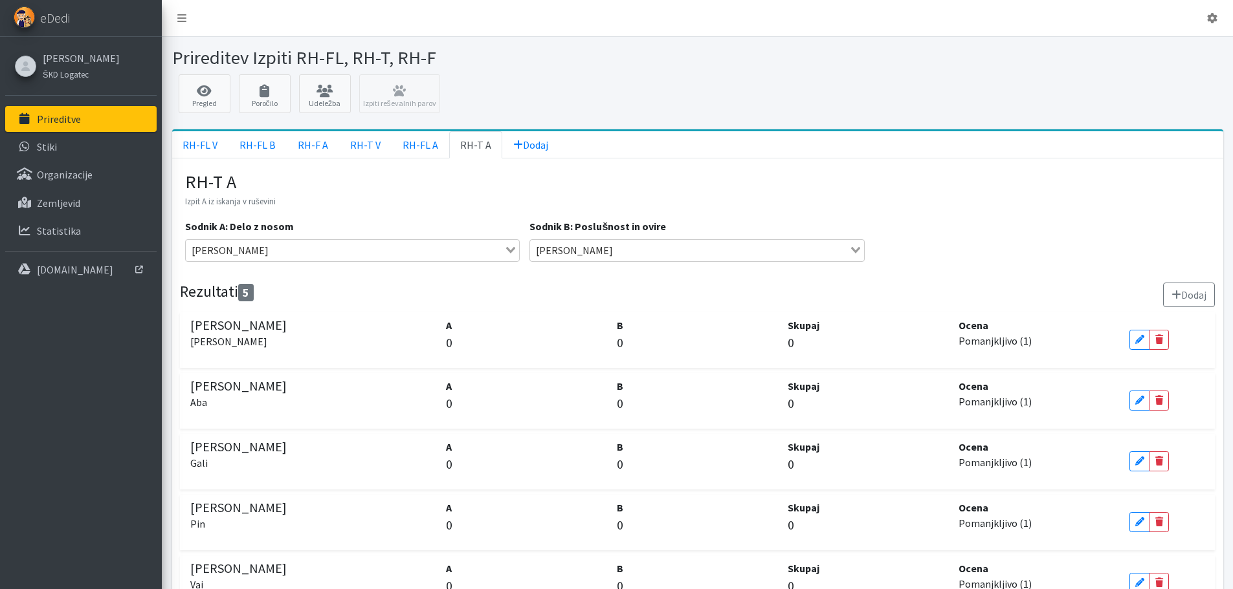
click at [385, 96] on div "Pregled Poročilo Udeležba Izpiti reševalnih parov" at bounding box center [697, 96] width 1061 height 45
drag, startPoint x: 199, startPoint y: 97, endPoint x: 231, endPoint y: 111, distance: 35.1
click at [199, 97] on link "Pregled" at bounding box center [205, 93] width 52 height 39
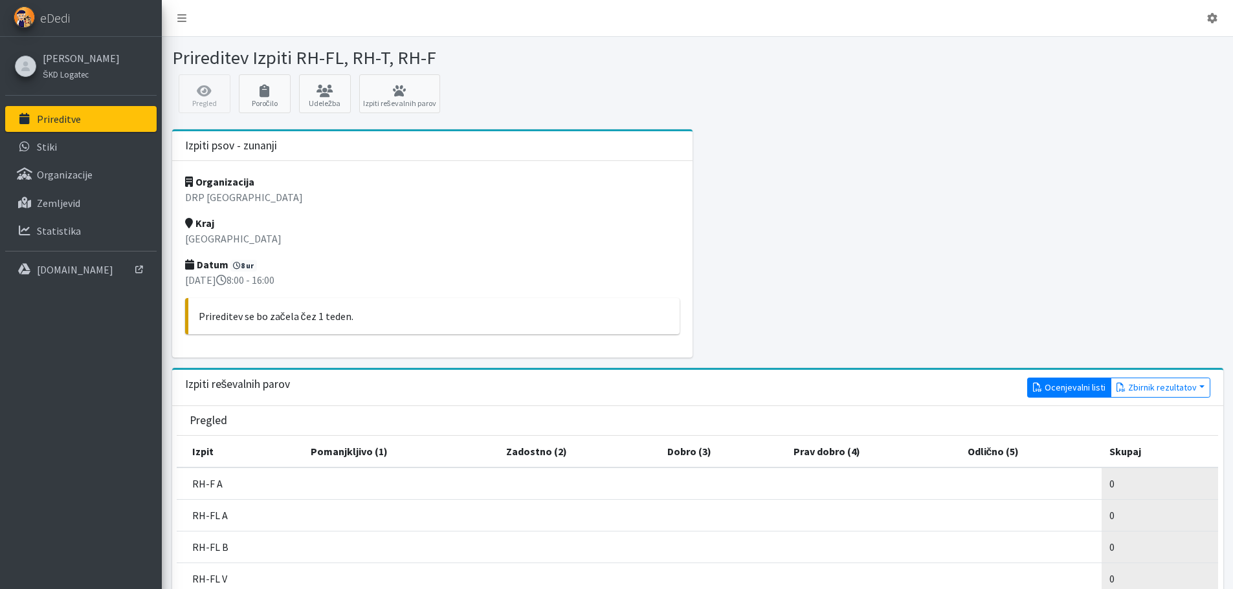
click at [1075, 390] on link "Ocenjevalni listi" at bounding box center [1069, 388] width 84 height 20
click at [402, 93] on icon at bounding box center [399, 91] width 73 height 13
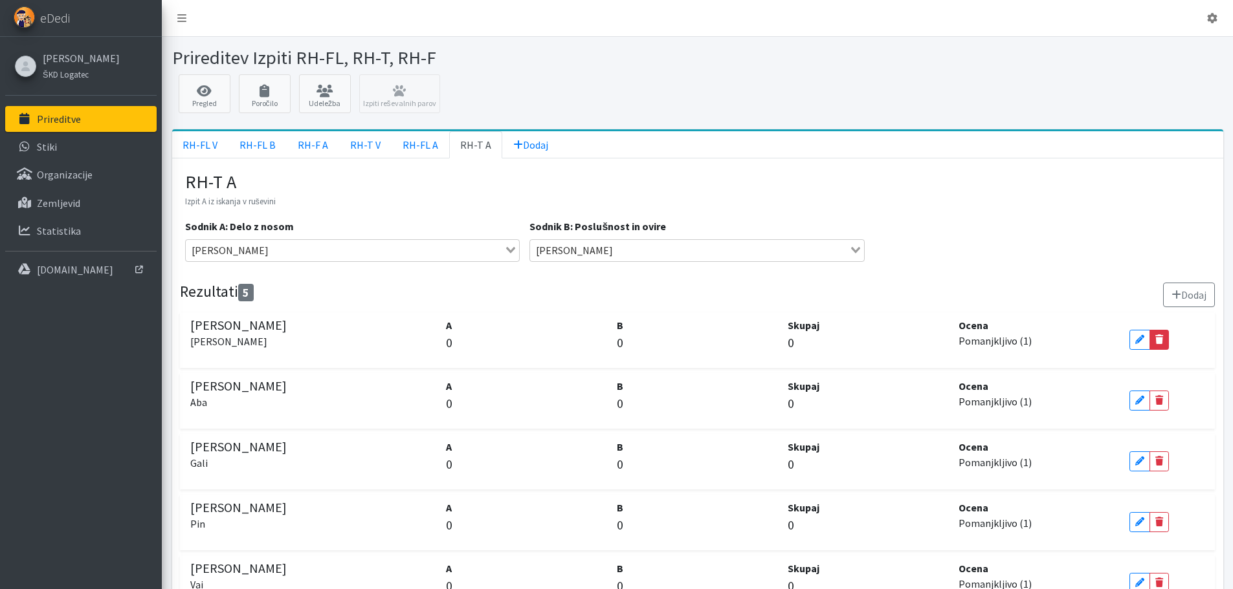
click at [1160, 336] on icon at bounding box center [1159, 339] width 8 height 9
click at [1159, 402] on icon at bounding box center [1159, 400] width 8 height 9
click at [1158, 527] on link "Delete" at bounding box center [1158, 522] width 19 height 20
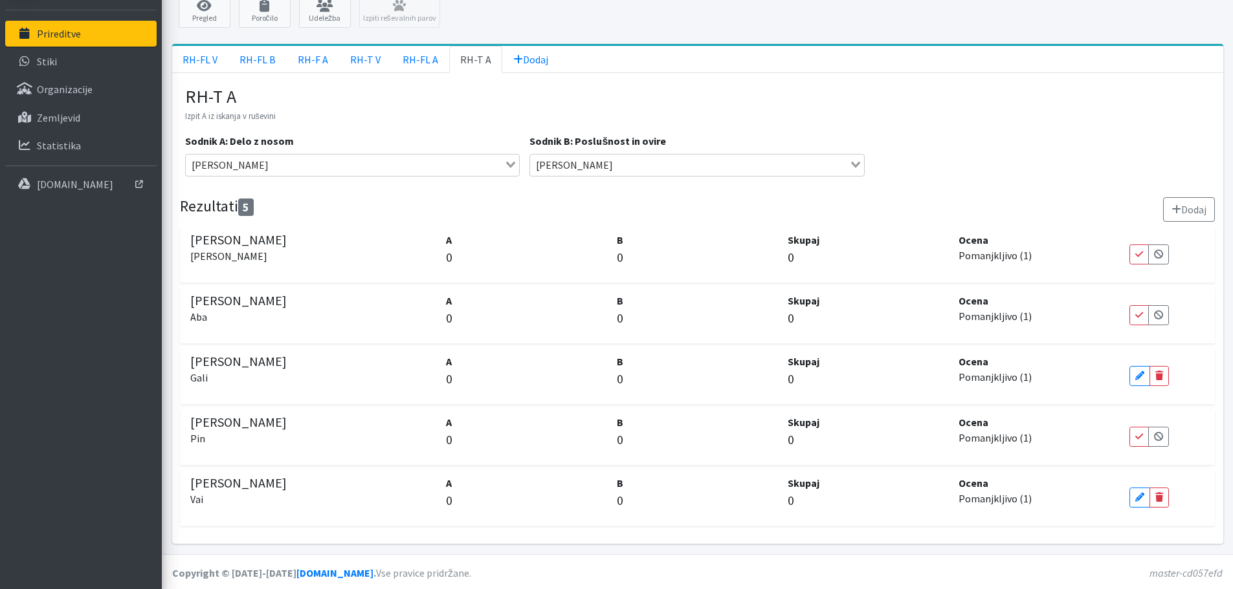
scroll to position [87, 0]
click at [1158, 500] on icon at bounding box center [1159, 495] width 8 height 9
click at [203, 58] on link "RH-FL V" at bounding box center [200, 57] width 56 height 27
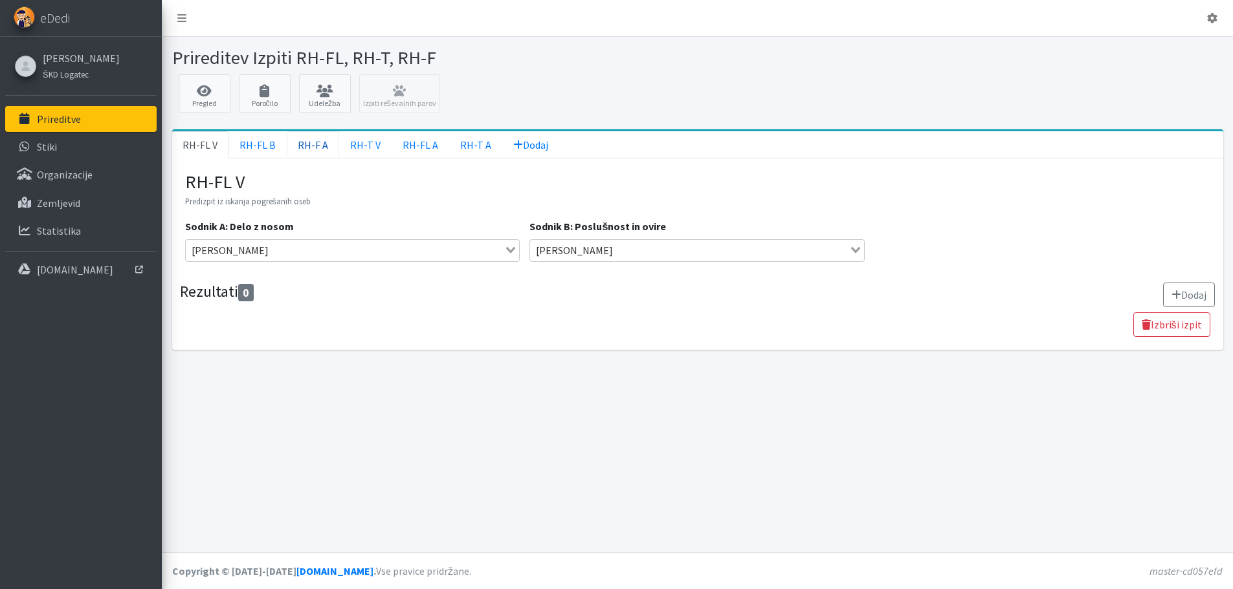
scroll to position [0, 0]
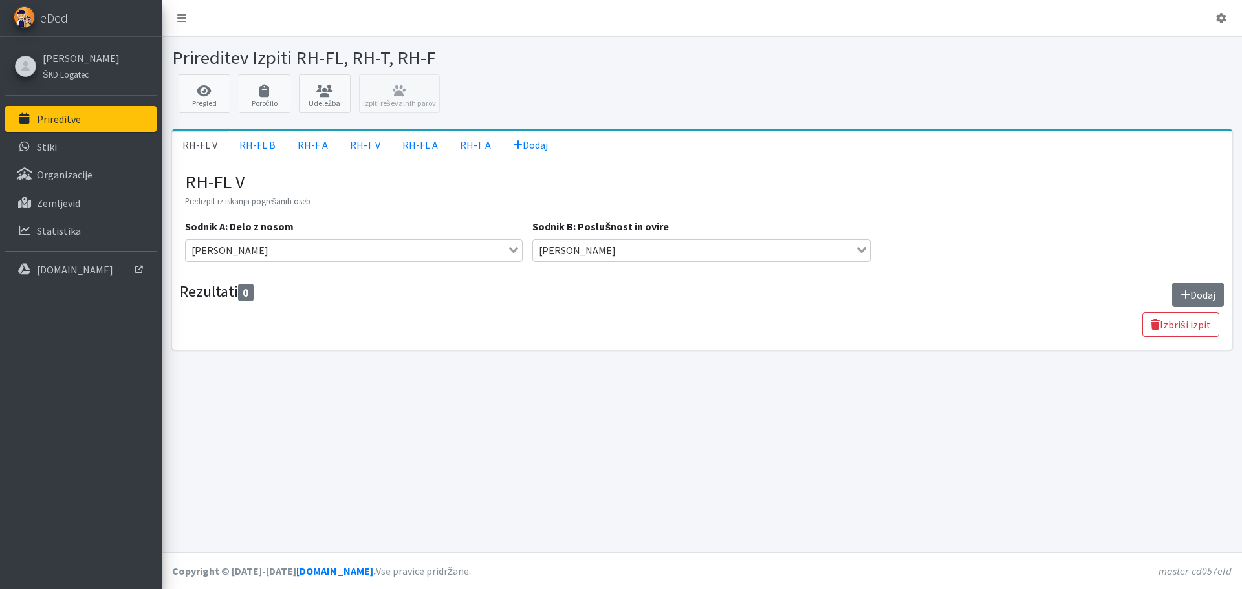
click at [1202, 291] on button "Dodaj" at bounding box center [1198, 295] width 52 height 25
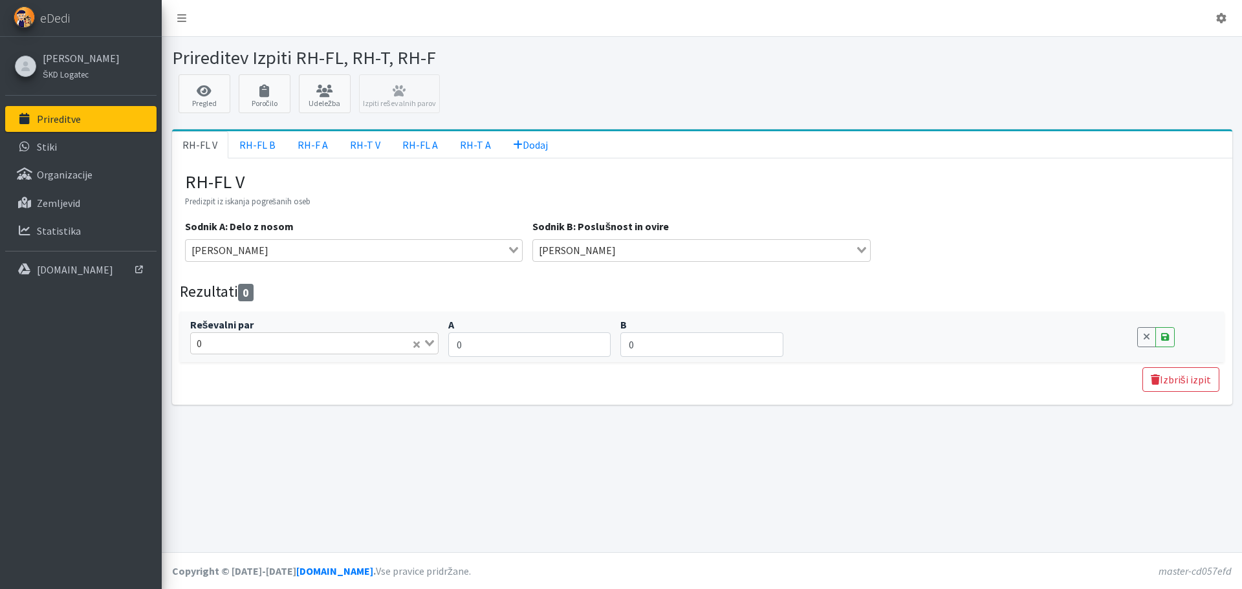
click at [346, 342] on input "Search for option" at bounding box center [308, 344] width 204 height 16
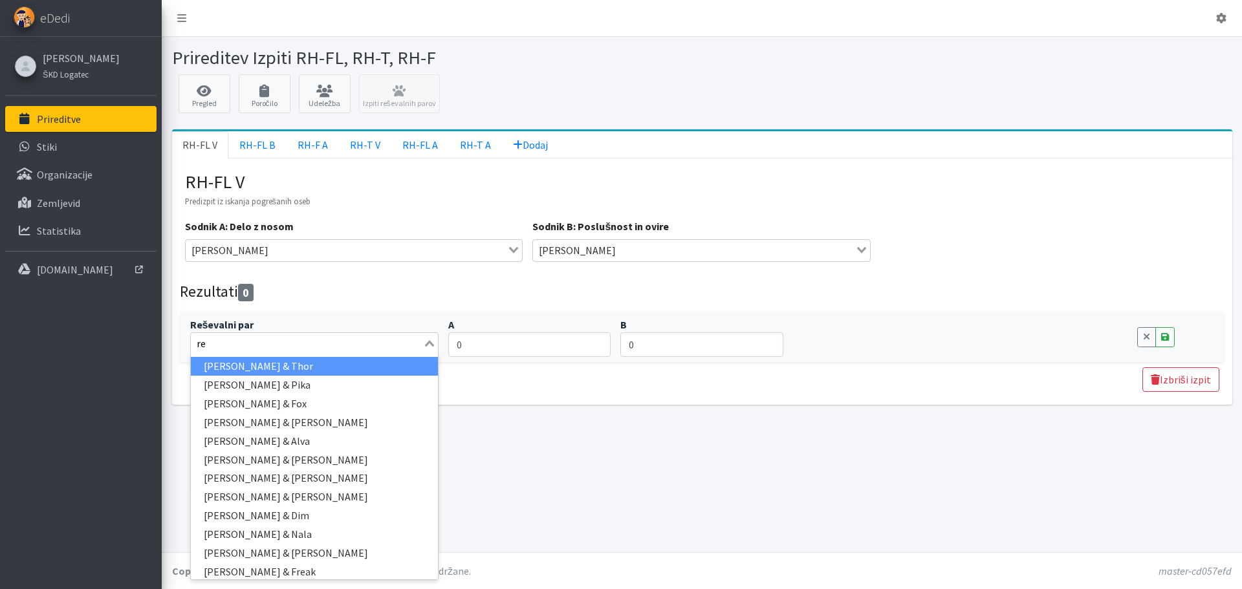
type input "reb"
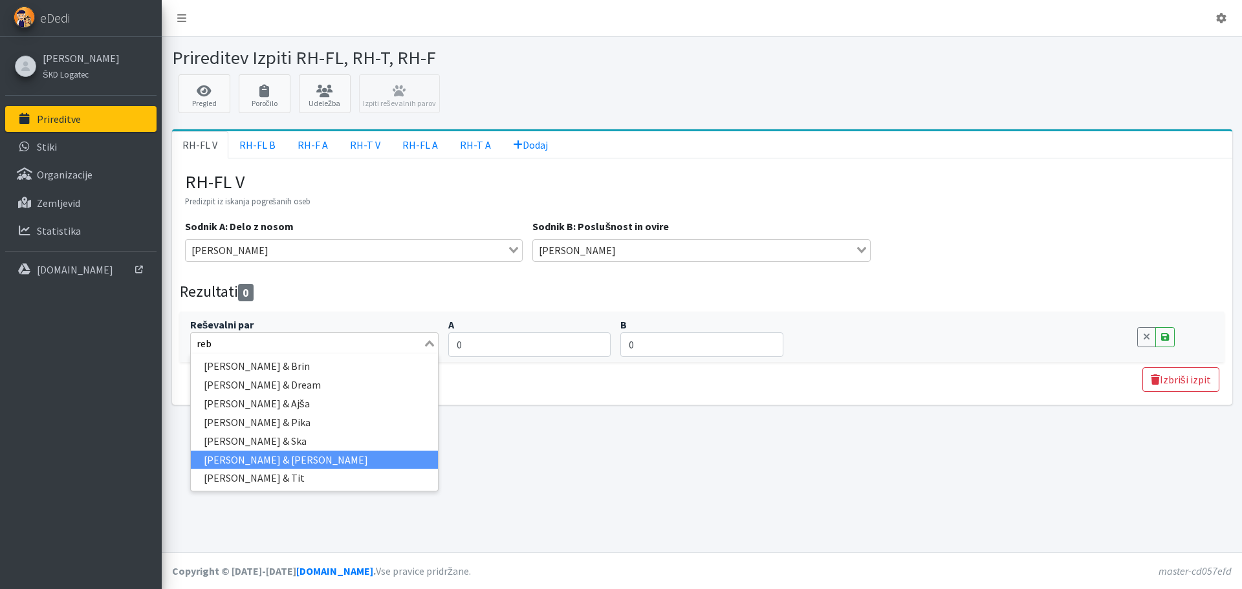
click at [345, 456] on li "Rebeka Leskovic & Vai" at bounding box center [315, 460] width 248 height 19
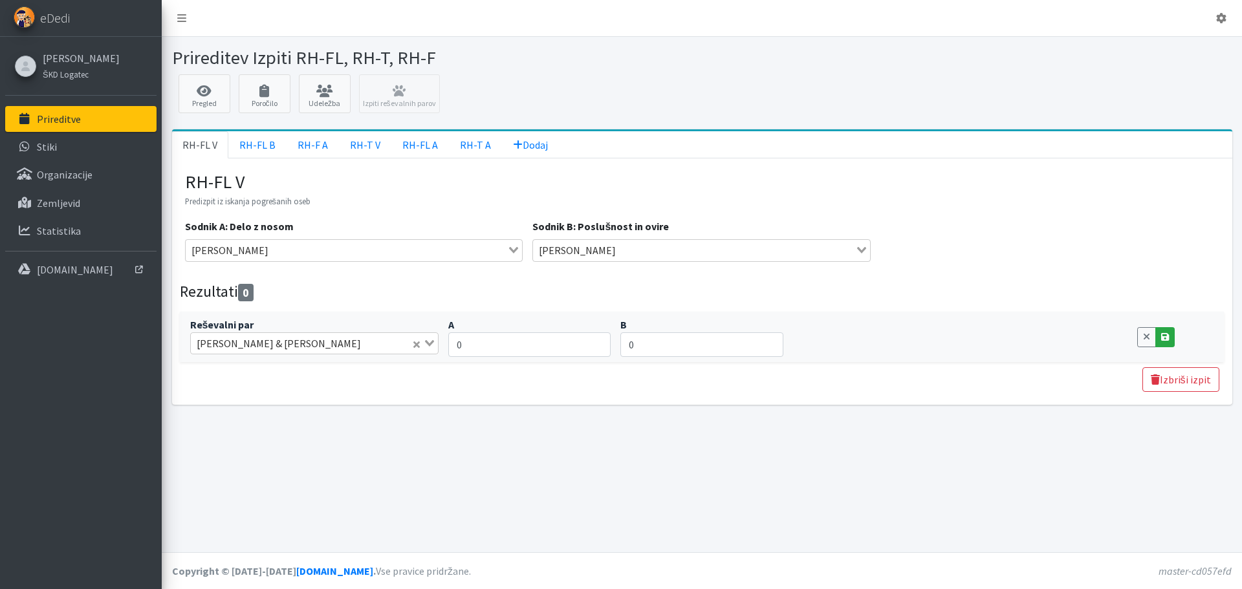
click at [1169, 337] on icon at bounding box center [1165, 337] width 8 height 9
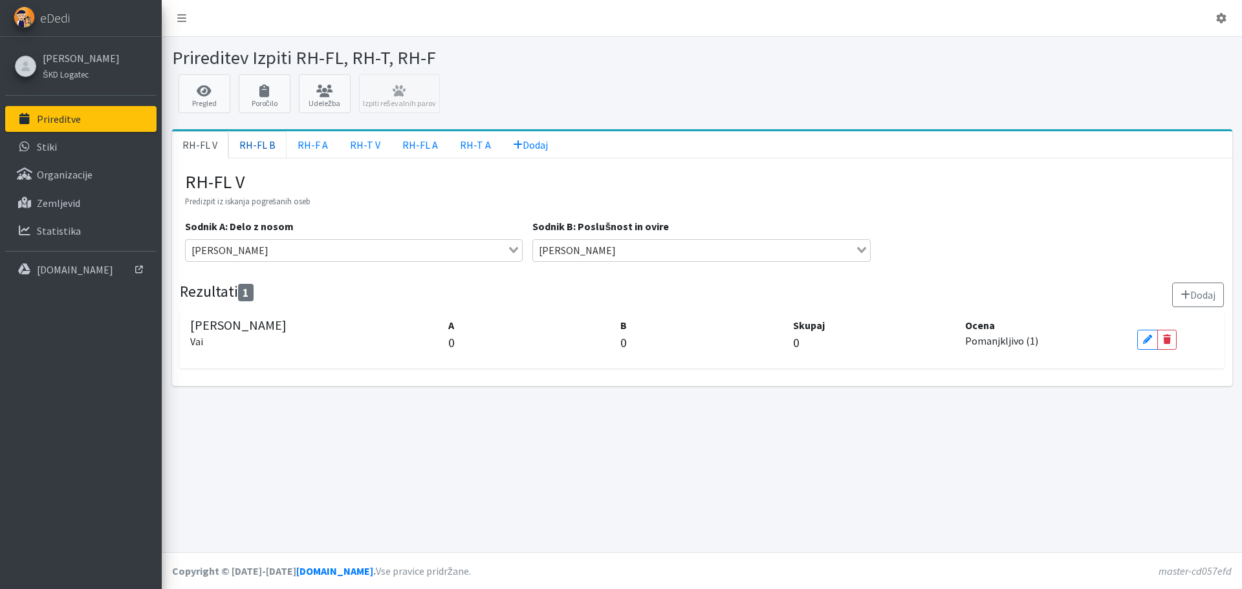
click at [257, 150] on link "RH-FL B" at bounding box center [257, 144] width 58 height 27
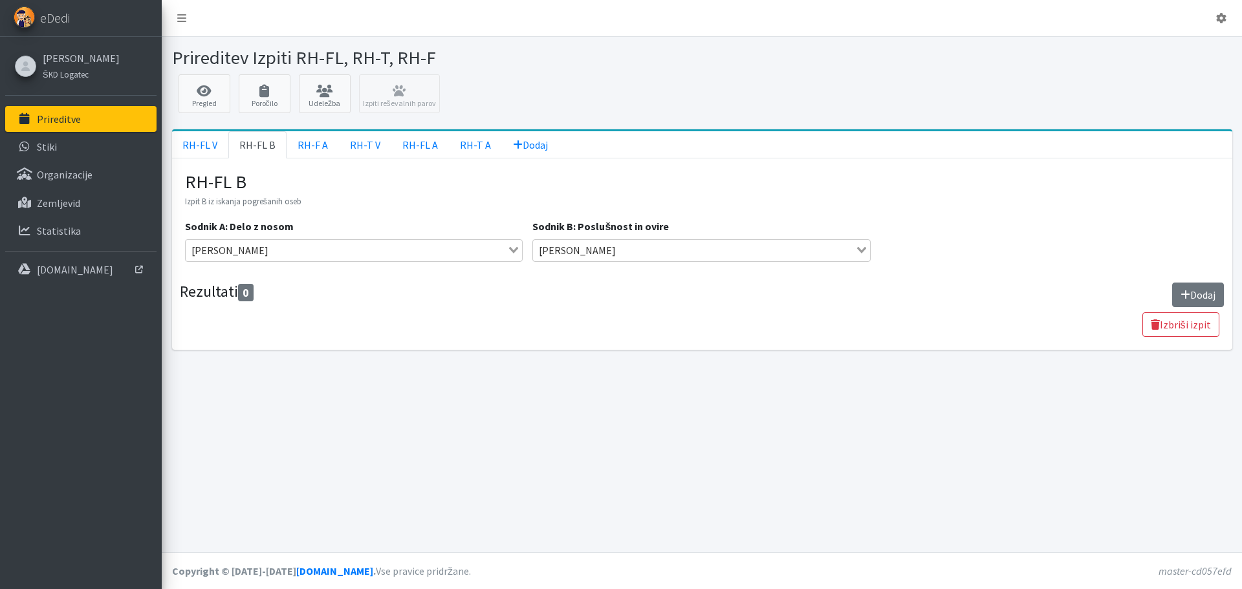
click at [1205, 298] on button "Dodaj" at bounding box center [1198, 295] width 52 height 25
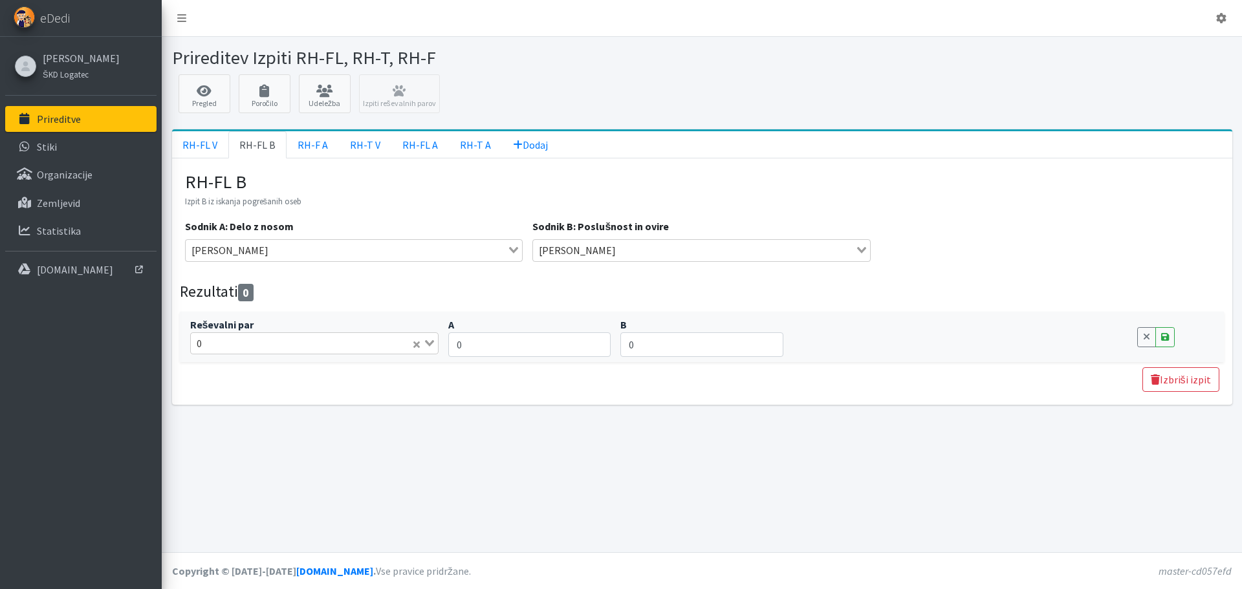
click at [320, 347] on input "Search for option" at bounding box center [308, 344] width 204 height 16
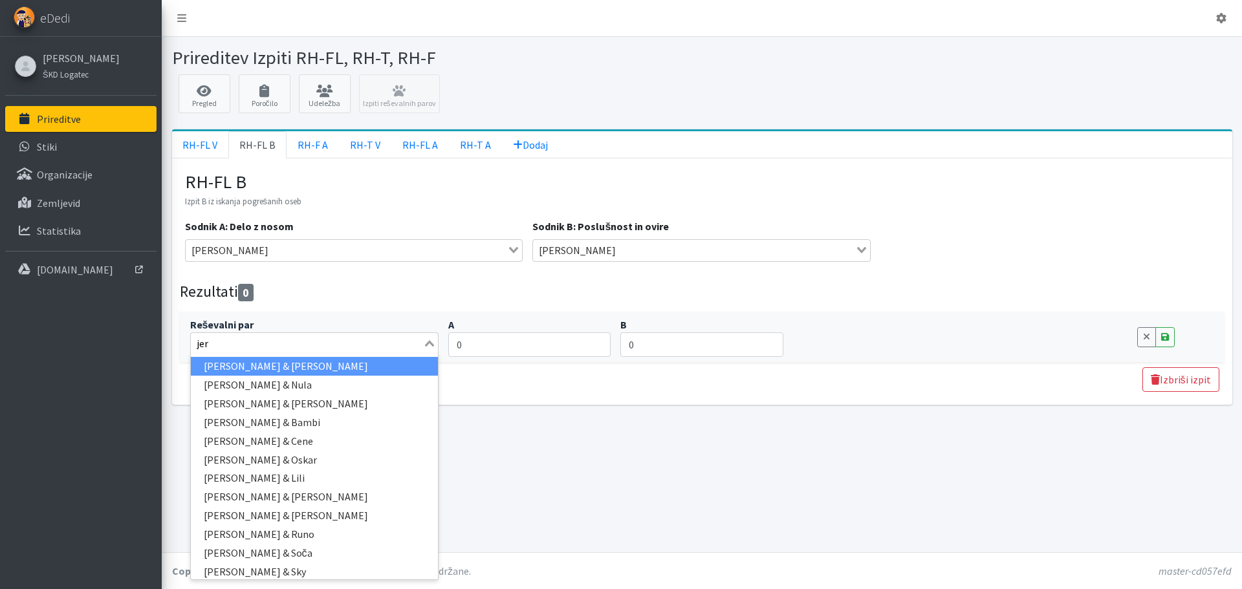
type input "jern"
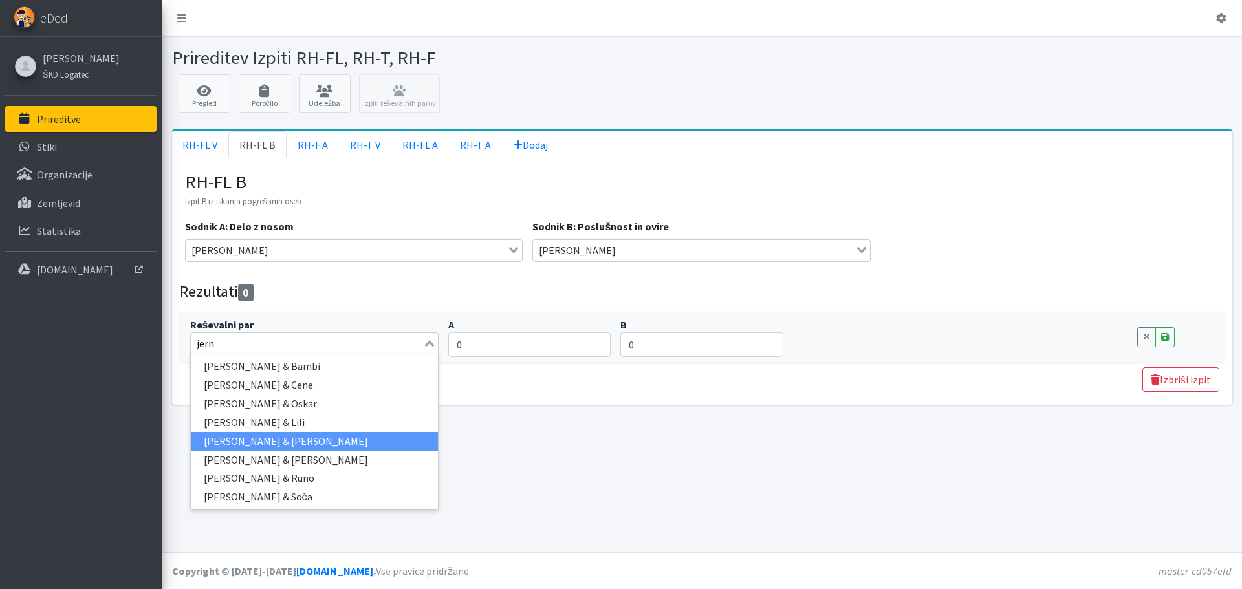
click at [304, 439] on li "Jernej Tominc & Yuki" at bounding box center [315, 441] width 248 height 19
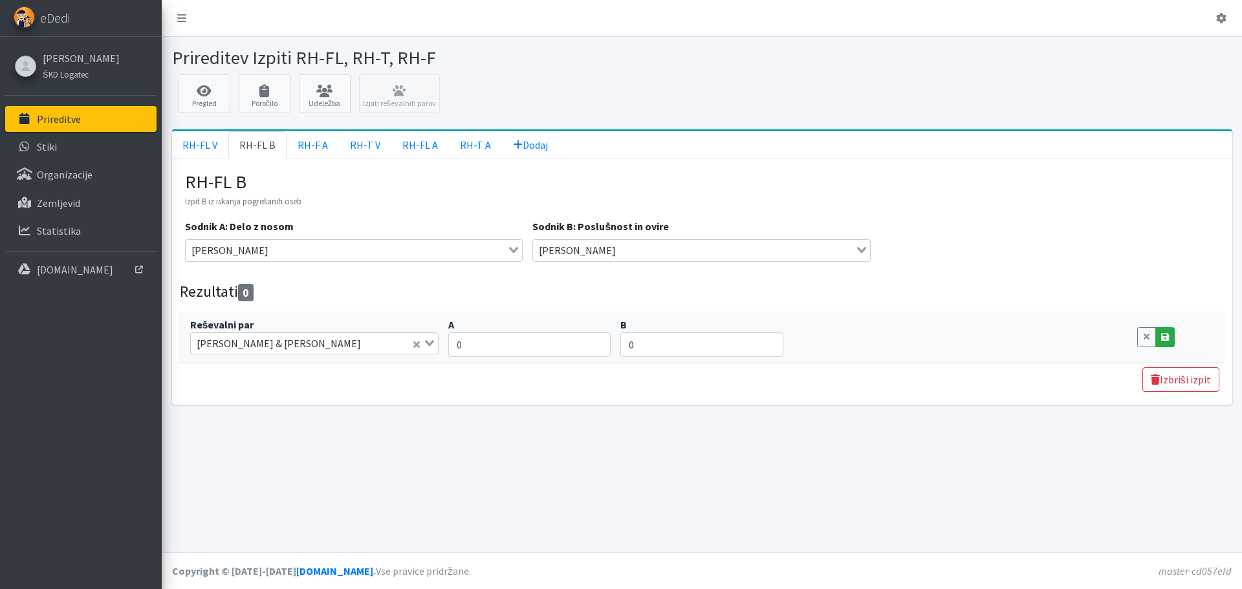
click at [1166, 338] on icon at bounding box center [1165, 337] width 8 height 9
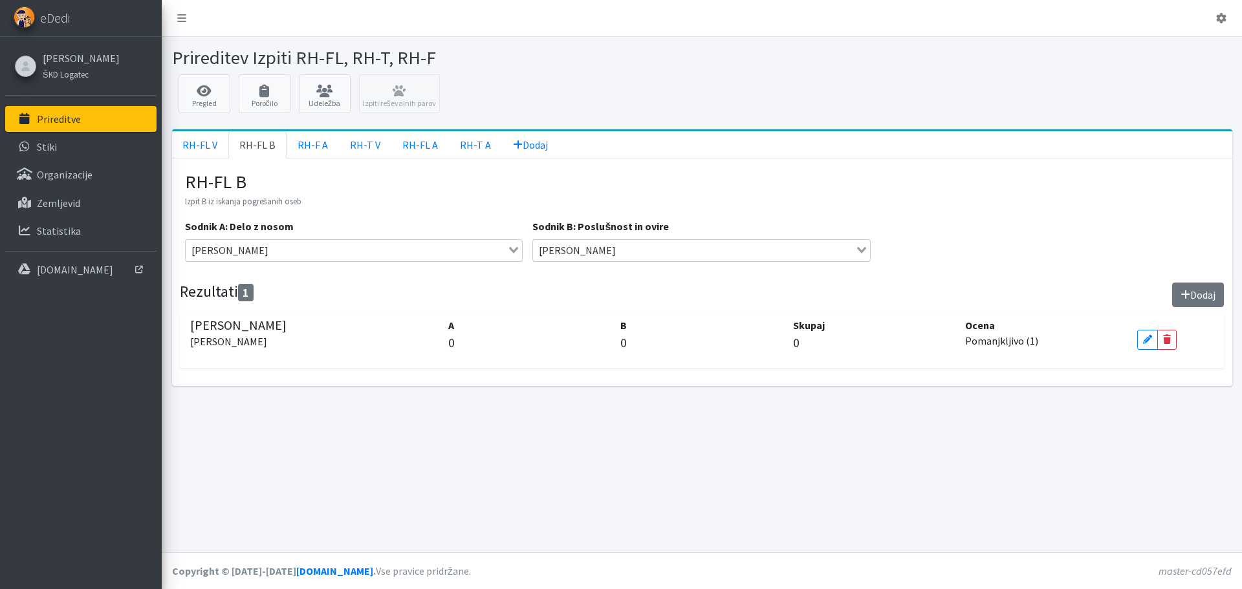
click at [1208, 300] on button "Dodaj" at bounding box center [1198, 295] width 52 height 25
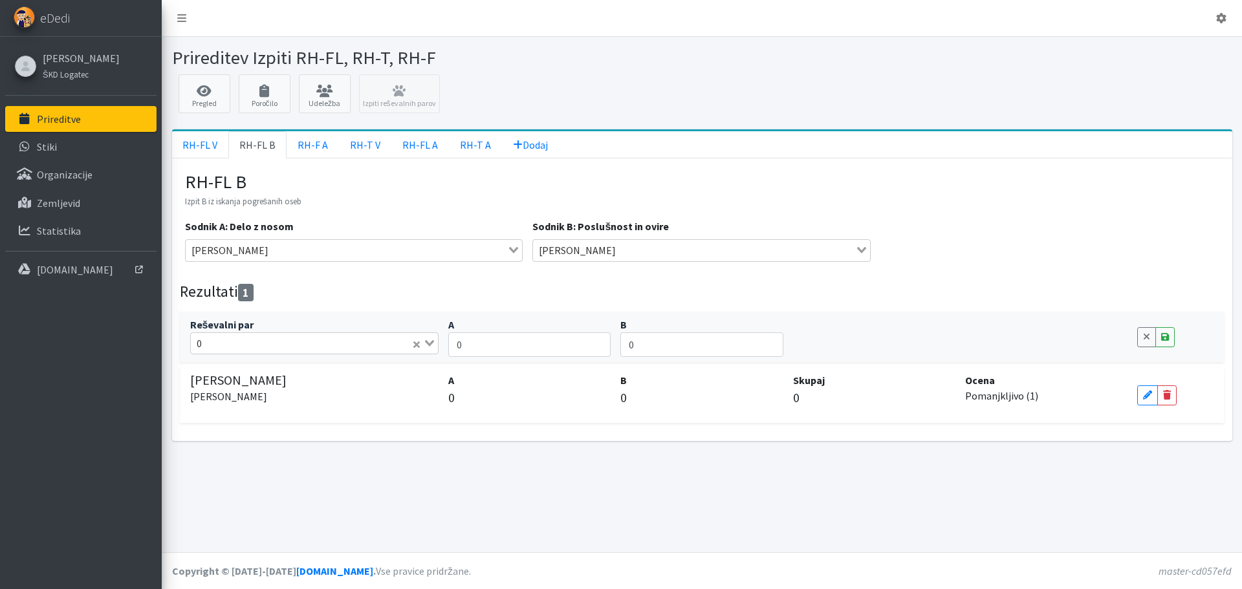
click at [275, 342] on input "Search for option" at bounding box center [308, 344] width 204 height 16
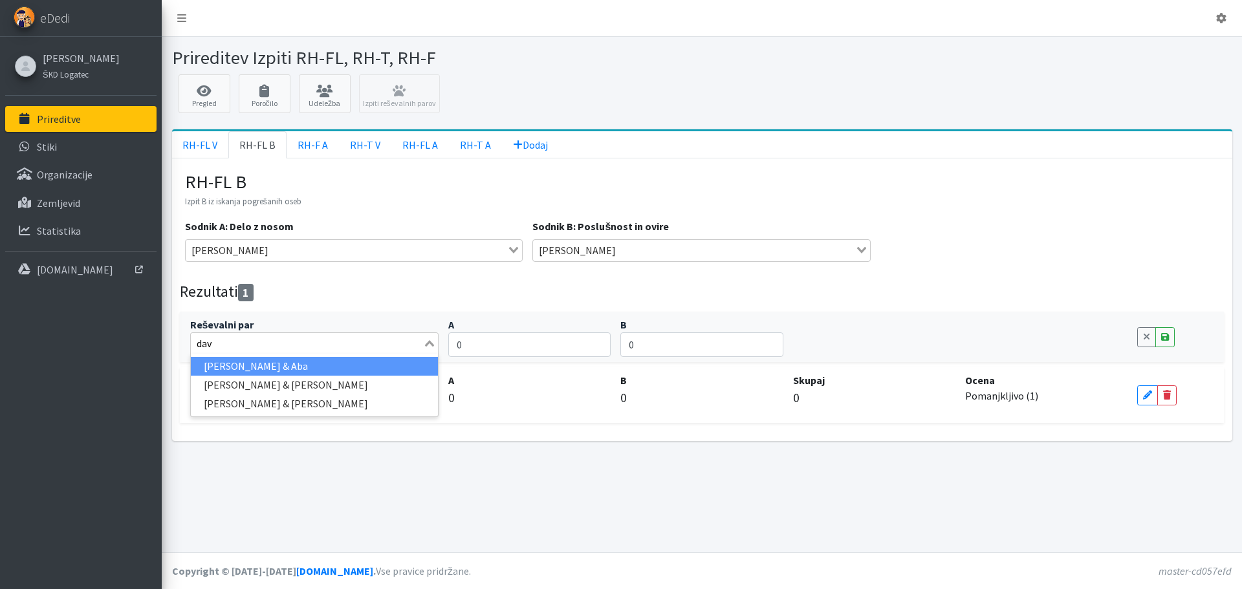
type input "davo"
click at [294, 372] on li "Davorin Bastjančič & Aba" at bounding box center [315, 366] width 248 height 19
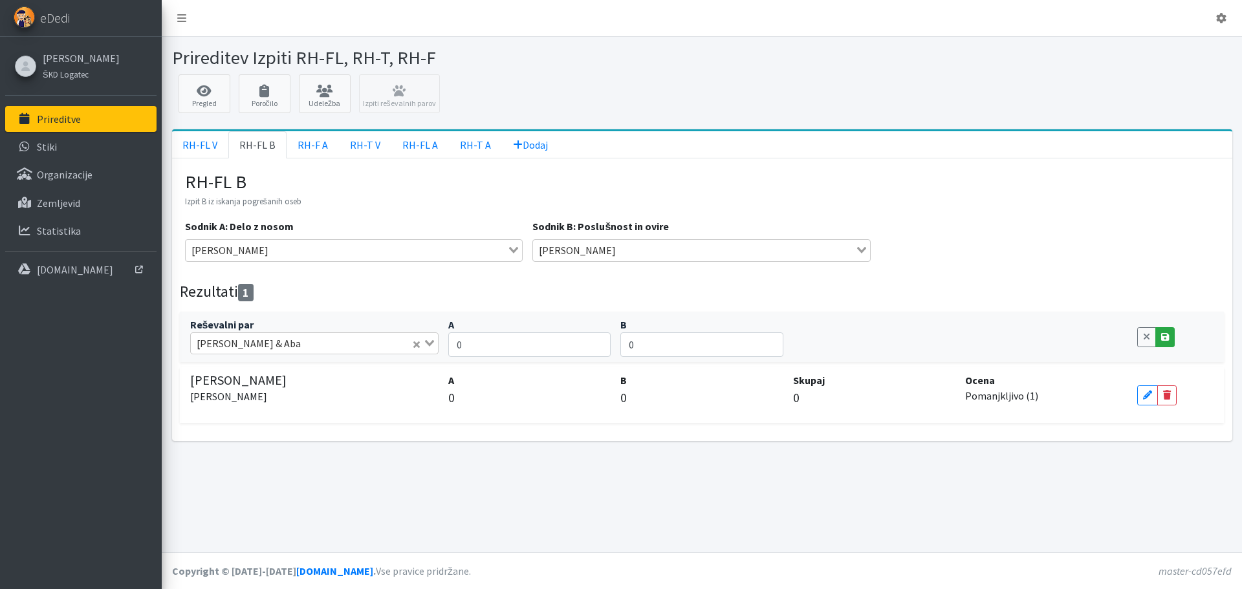
click at [1165, 338] on icon at bounding box center [1165, 337] width 8 height 9
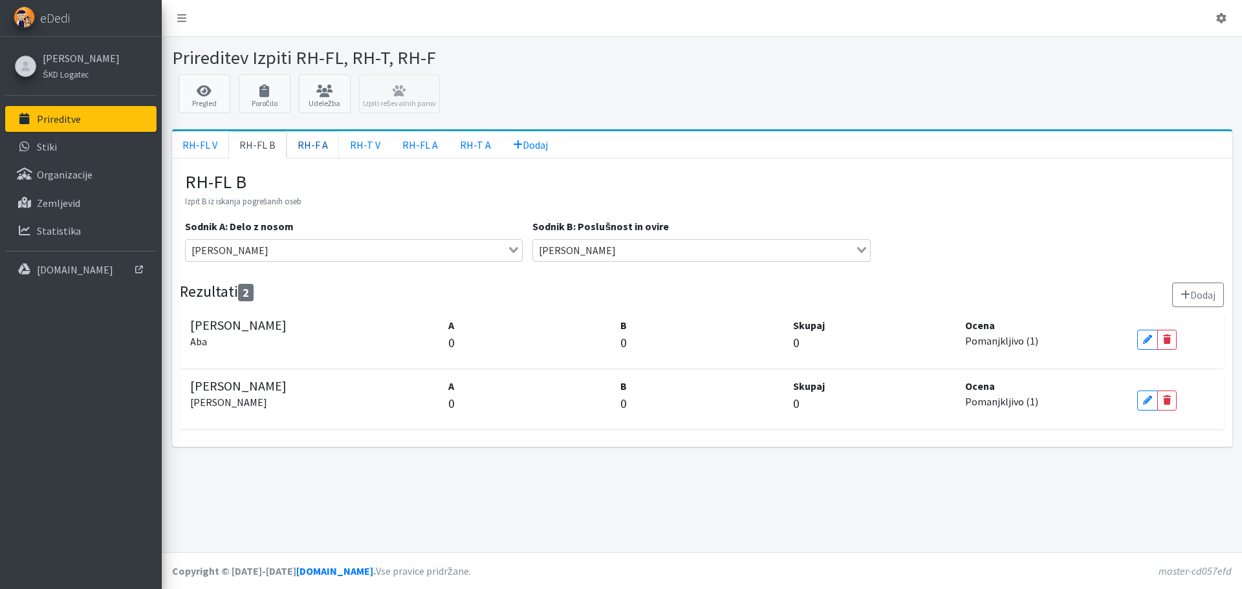
click at [316, 148] on link "RH-F A" at bounding box center [313, 144] width 52 height 27
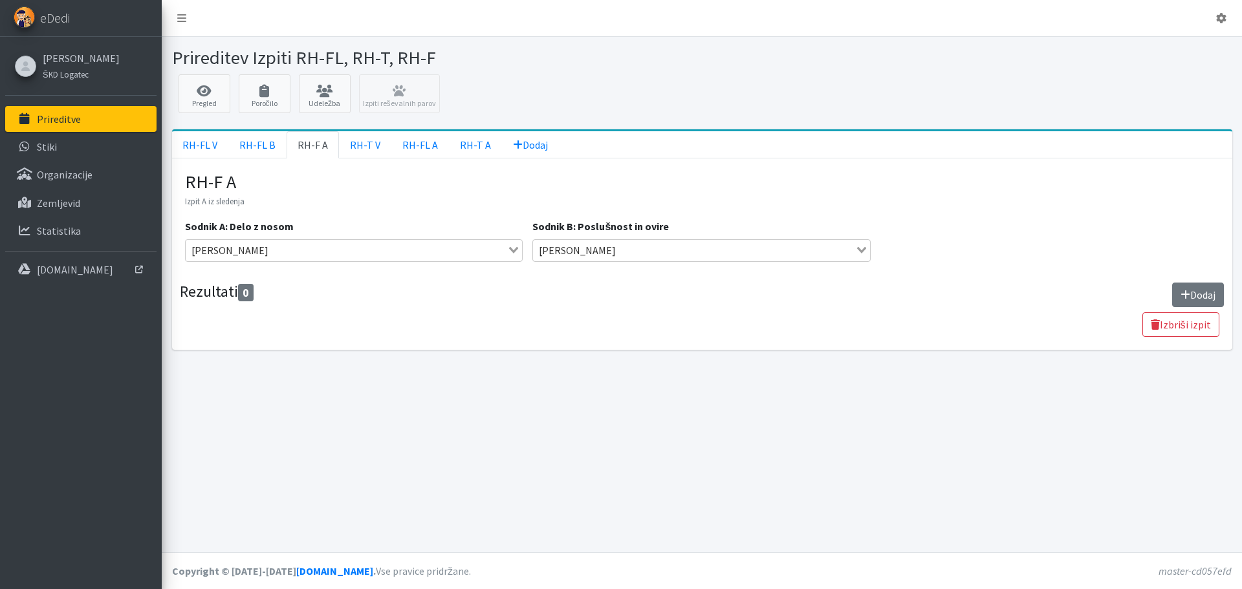
click at [1216, 297] on button "Dodaj" at bounding box center [1198, 295] width 52 height 25
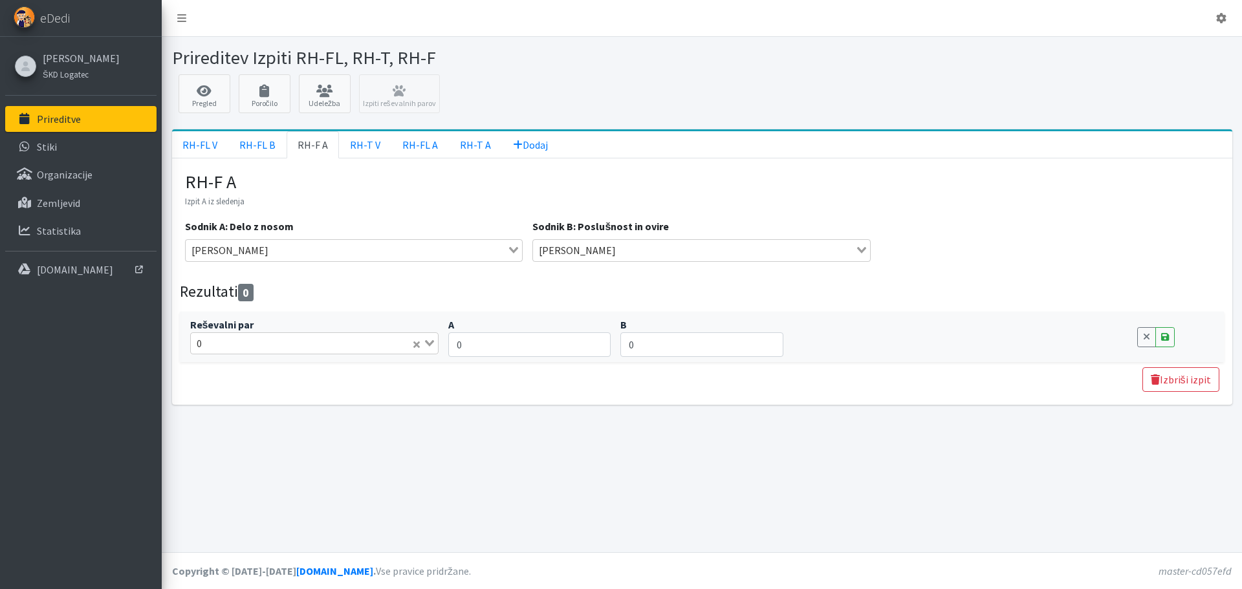
click at [331, 346] on input "Search for option" at bounding box center [308, 344] width 204 height 16
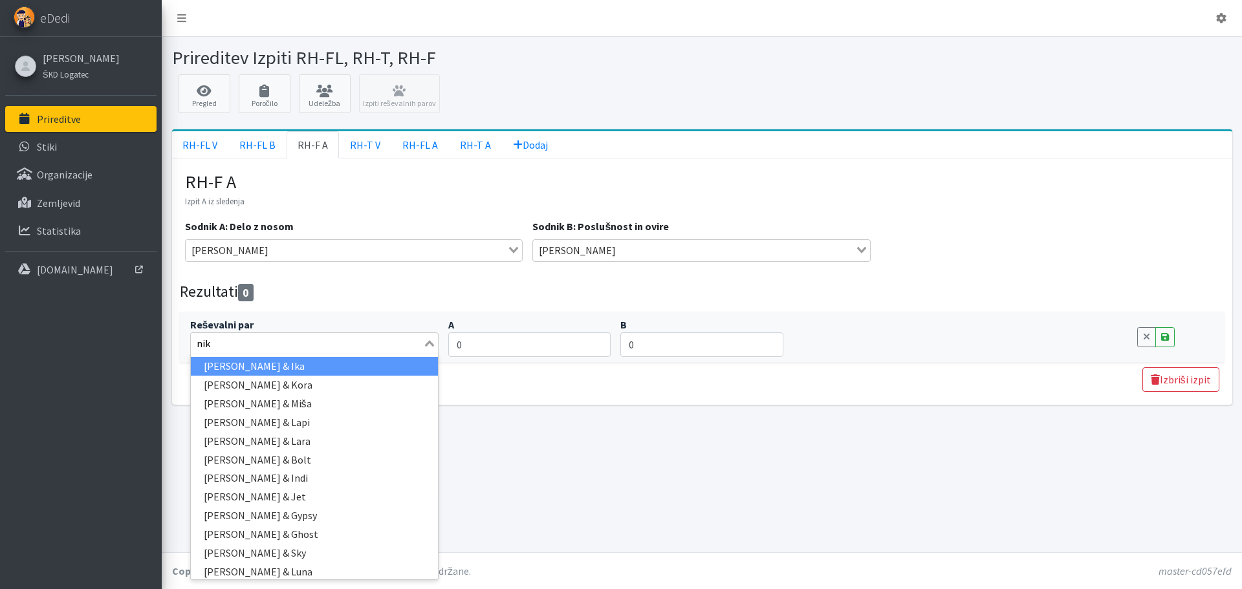
type input "nika"
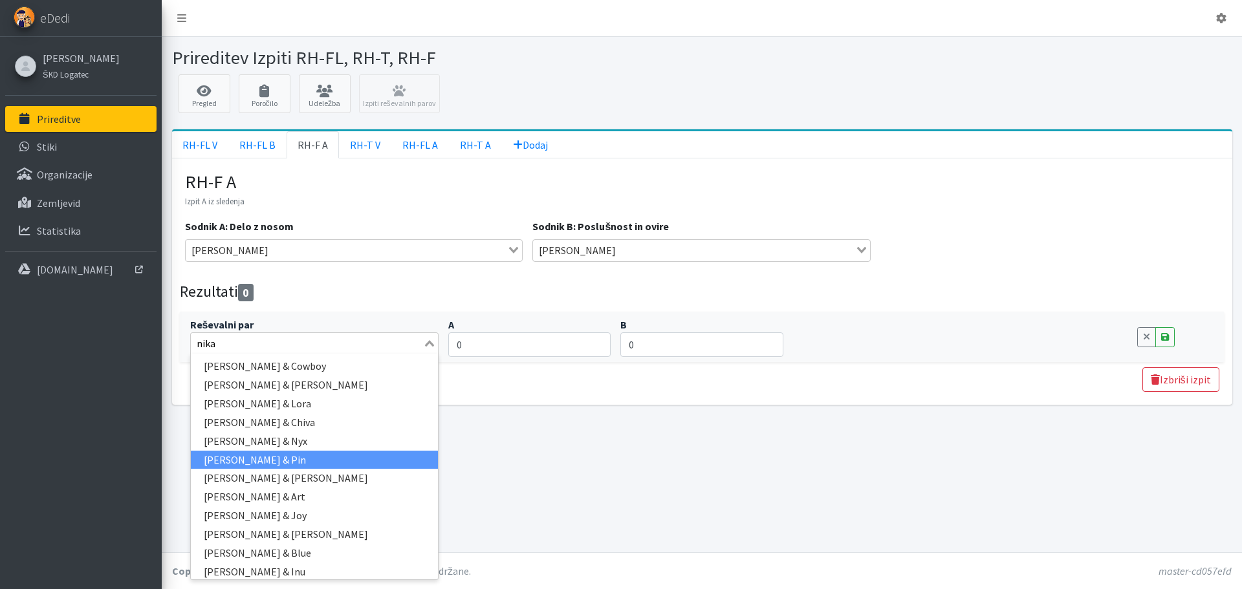
click at [312, 456] on li "Nika Ferk & Pin" at bounding box center [315, 460] width 248 height 19
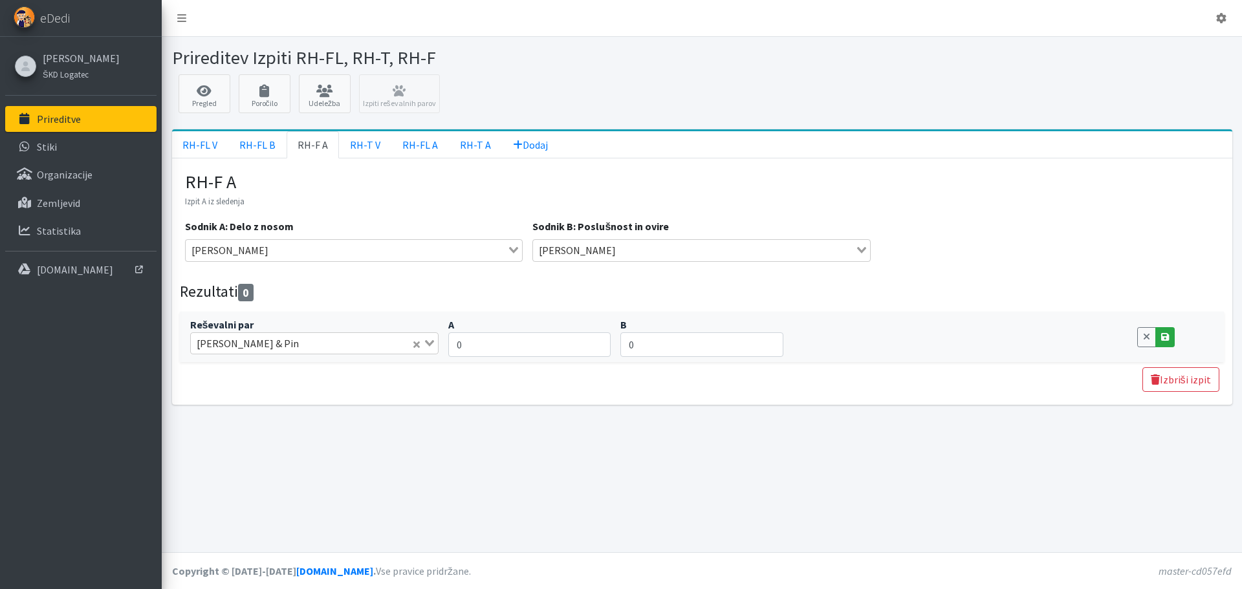
click at [1171, 340] on link "Save" at bounding box center [1165, 337] width 19 height 20
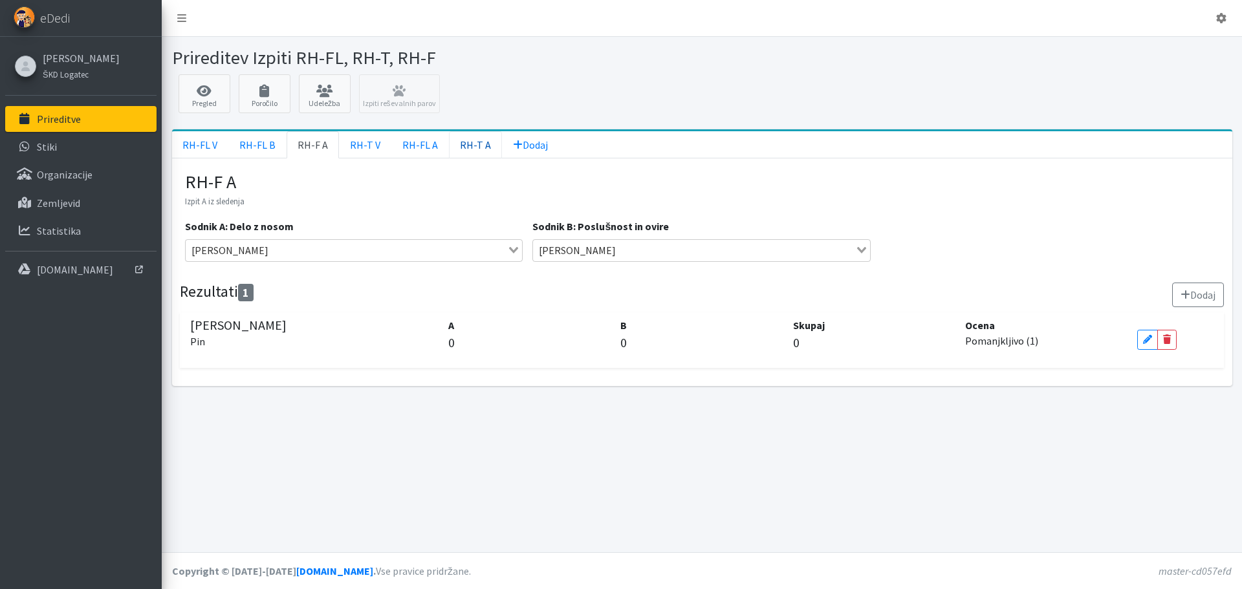
click at [463, 145] on link "RH-T A" at bounding box center [475, 144] width 53 height 27
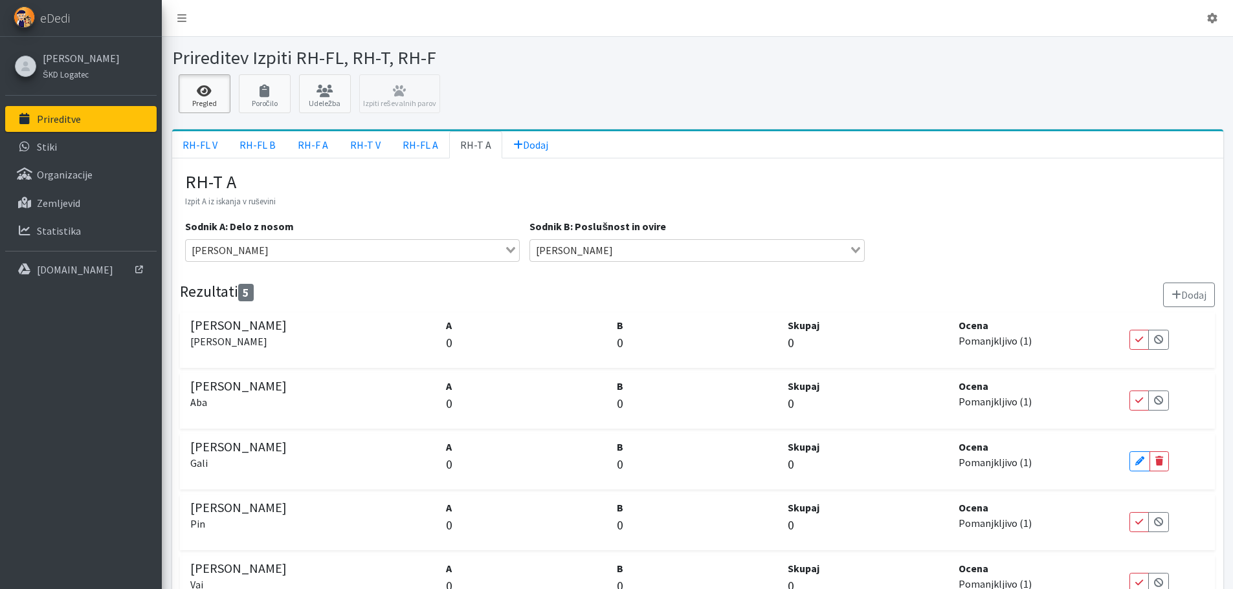
click at [208, 100] on link "Pregled" at bounding box center [205, 93] width 52 height 39
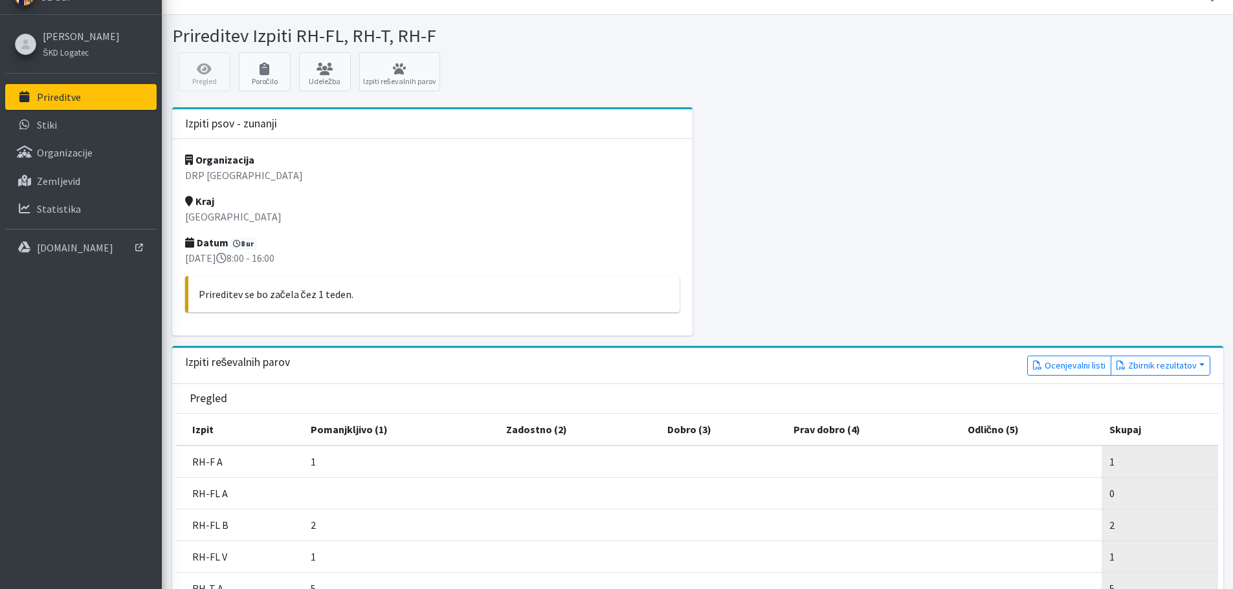
scroll to position [65, 0]
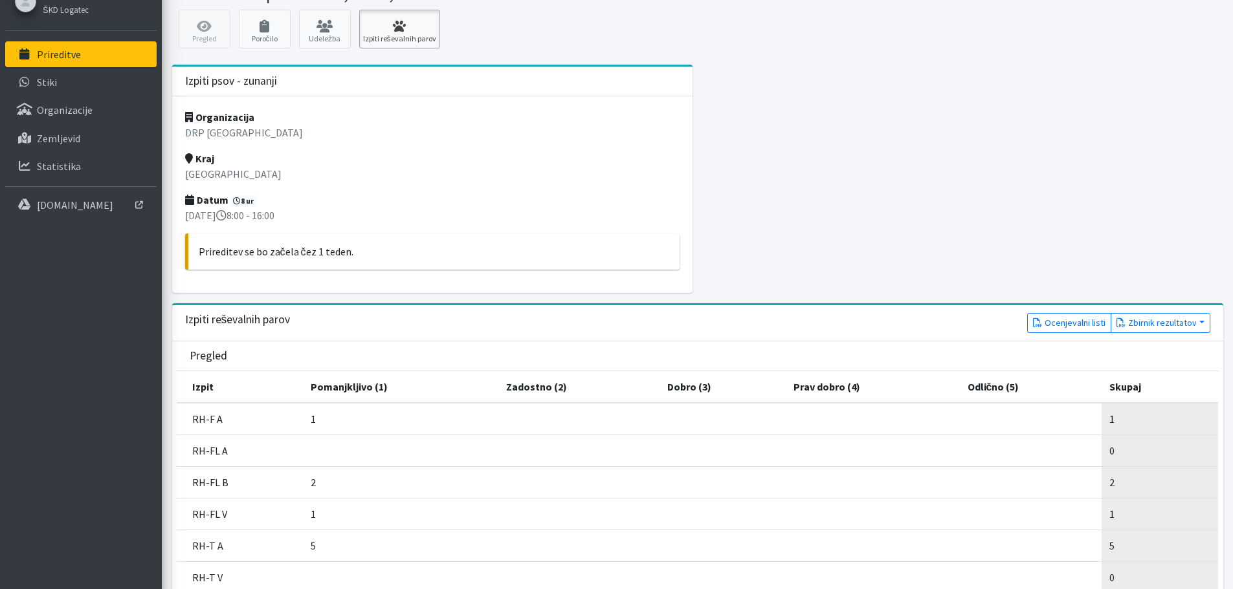
click at [393, 26] on icon at bounding box center [399, 26] width 73 height 13
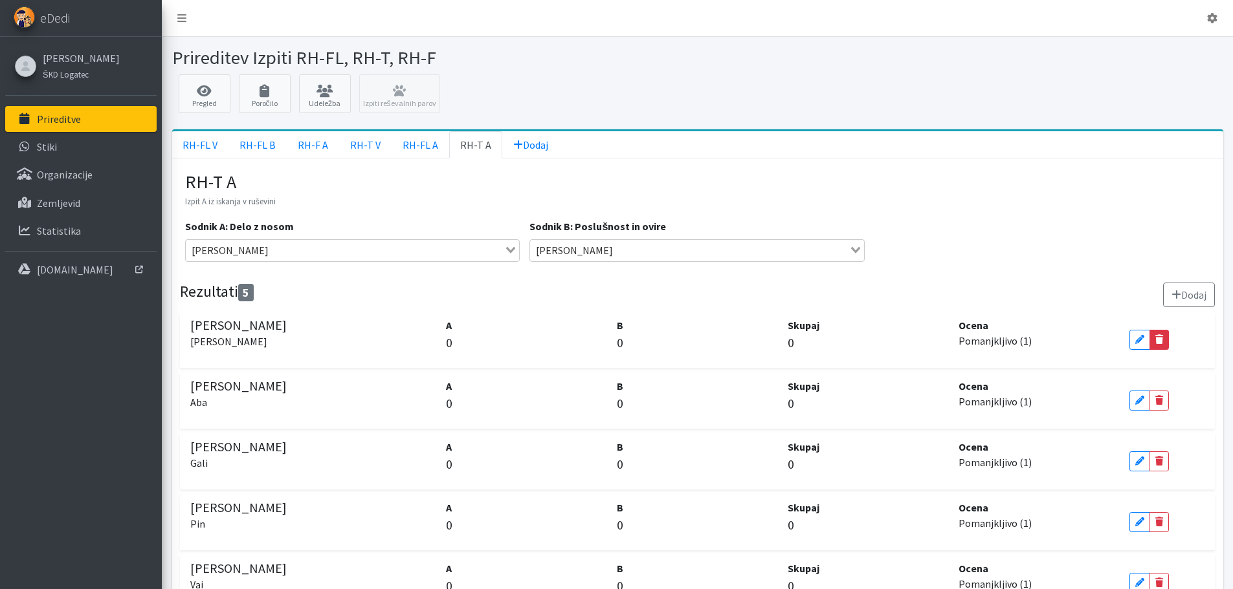
click at [1156, 341] on icon at bounding box center [1159, 339] width 8 height 9
click at [1141, 340] on icon at bounding box center [1139, 339] width 8 height 9
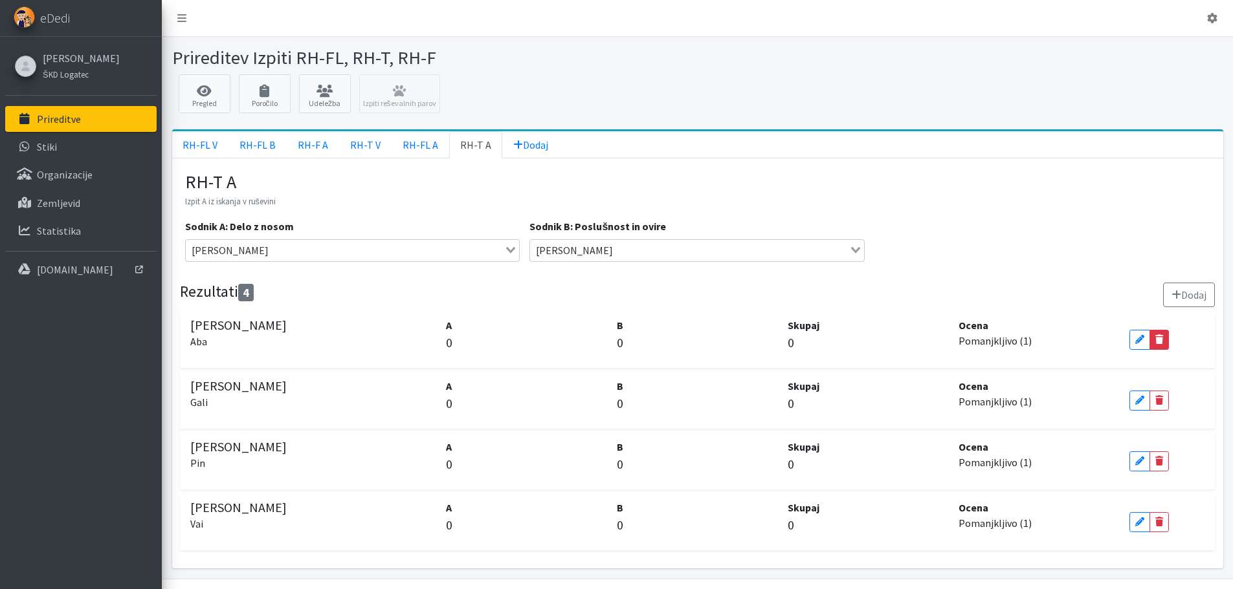
click at [1156, 340] on icon at bounding box center [1159, 339] width 8 height 9
click at [1139, 340] on icon at bounding box center [1139, 339] width 8 height 9
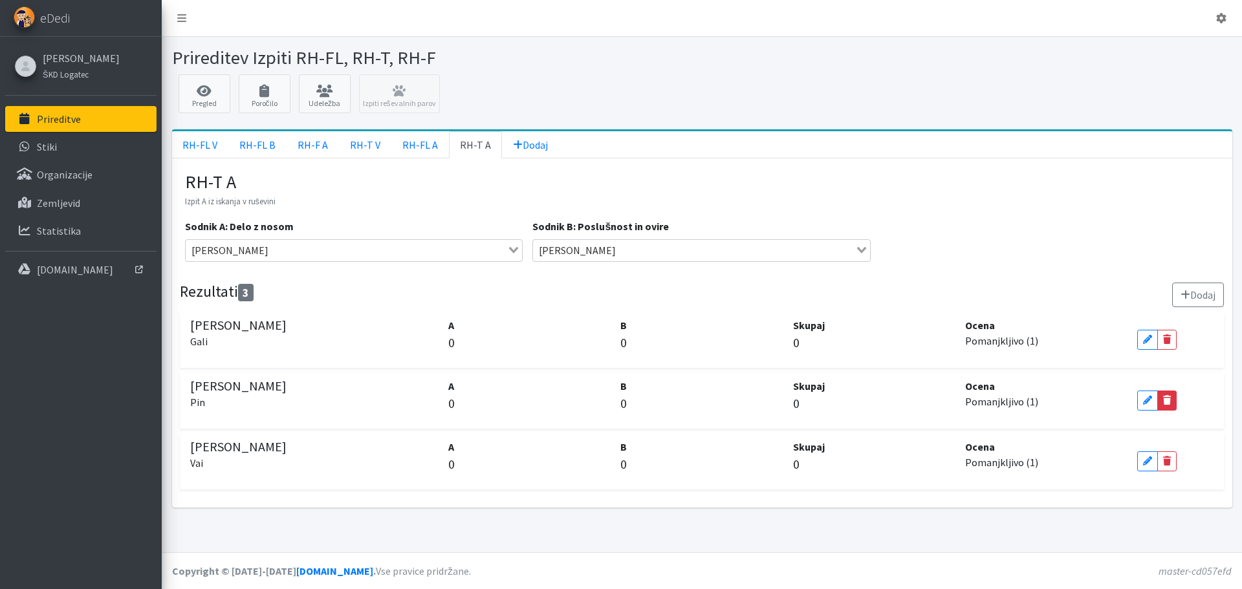
click at [1167, 404] on icon at bounding box center [1167, 400] width 8 height 9
click at [1145, 401] on icon at bounding box center [1147, 400] width 8 height 9
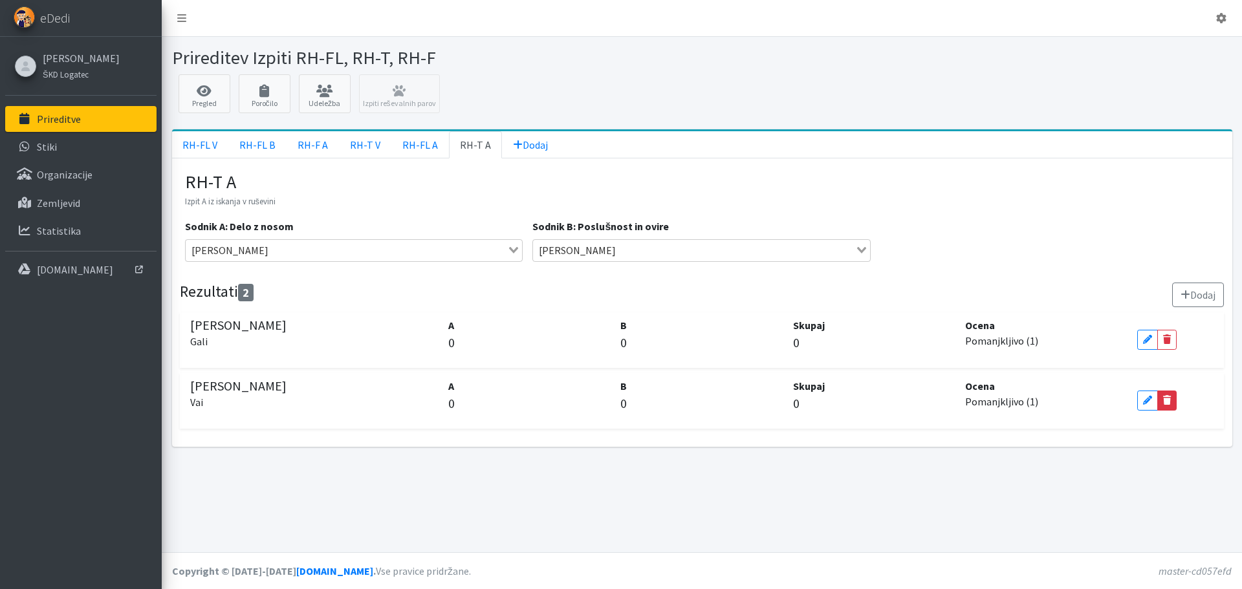
click at [1161, 401] on link "Delete" at bounding box center [1167, 401] width 19 height 20
click at [1145, 404] on icon at bounding box center [1147, 400] width 8 height 9
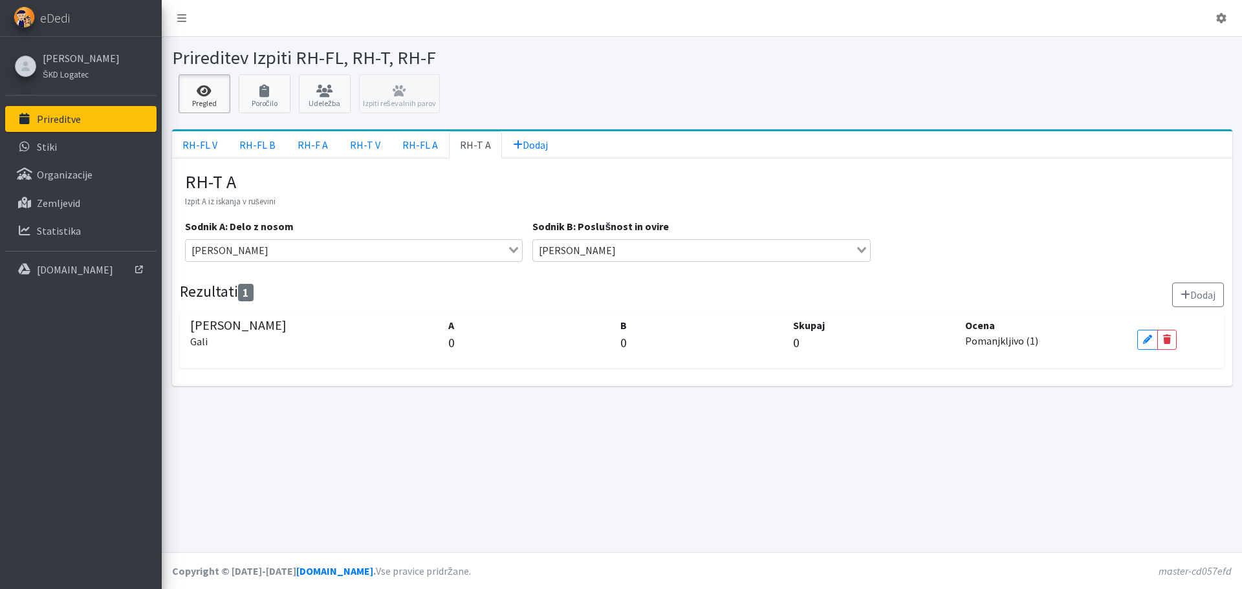
click at [199, 91] on icon at bounding box center [204, 91] width 44 height 13
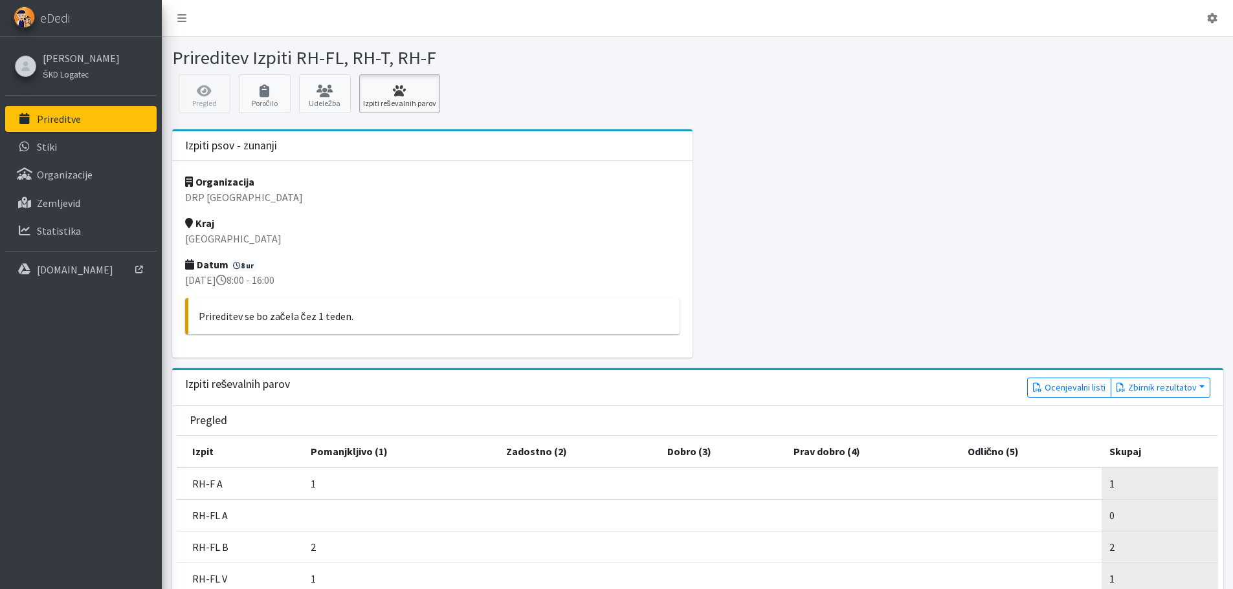
click at [395, 85] on icon at bounding box center [399, 91] width 73 height 13
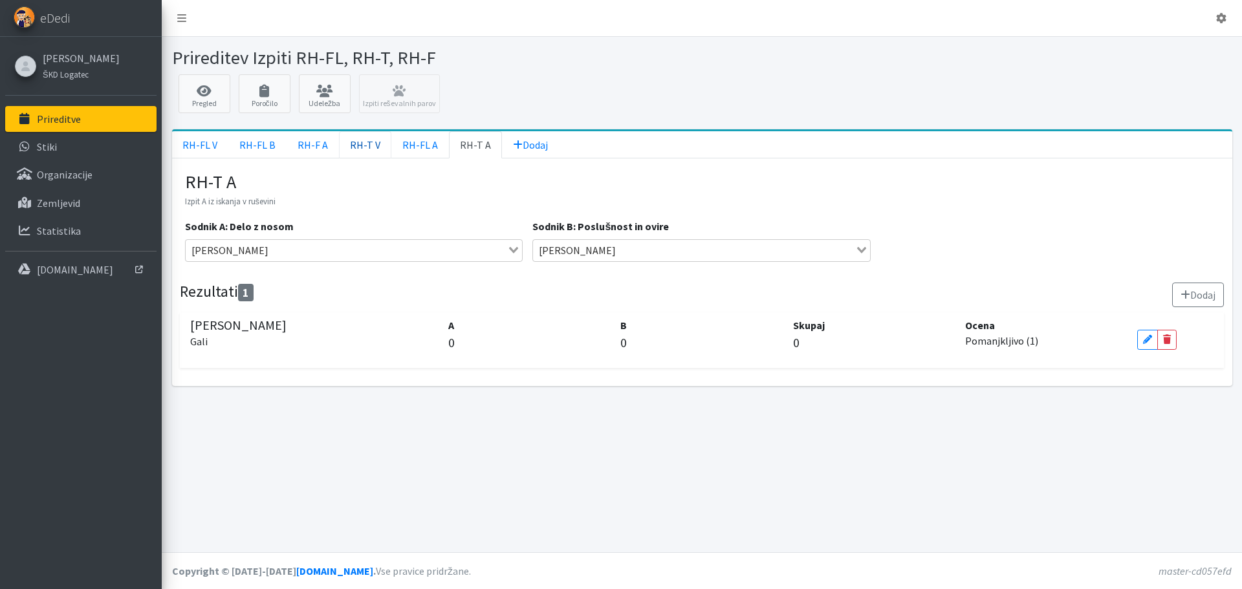
click at [361, 142] on link "RH-T V" at bounding box center [365, 144] width 52 height 27
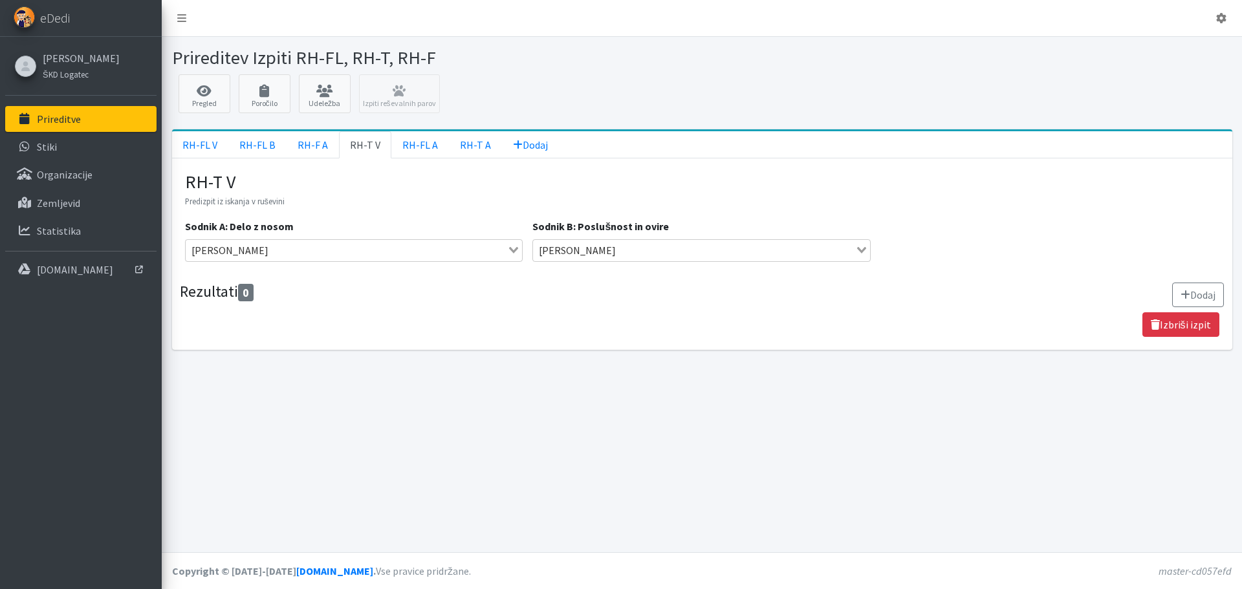
click at [1191, 329] on link "Izbriši izpit" at bounding box center [1181, 325] width 77 height 25
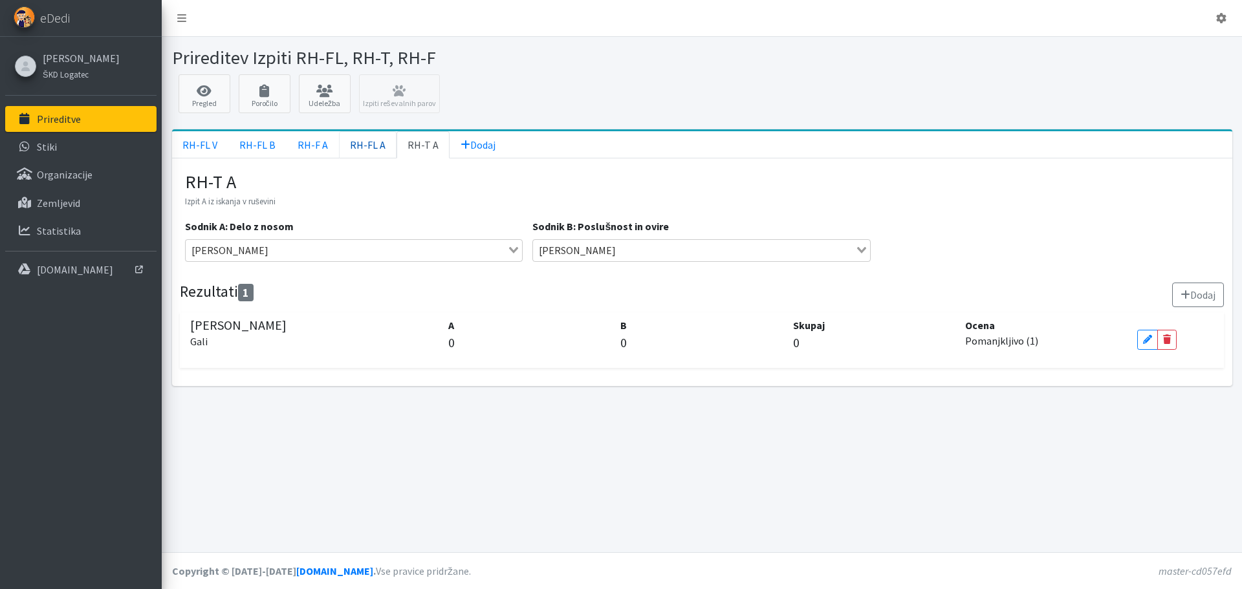
click at [359, 148] on link "RH-FL A" at bounding box center [368, 144] width 58 height 27
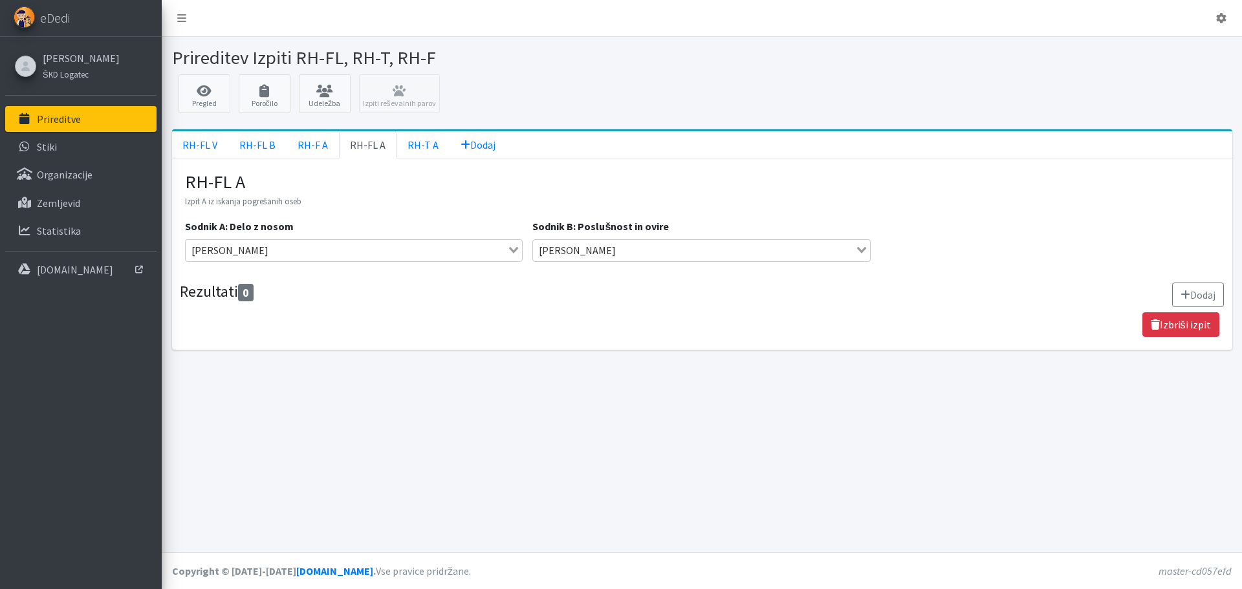
click at [1190, 325] on link "Izbriši izpit" at bounding box center [1181, 325] width 77 height 25
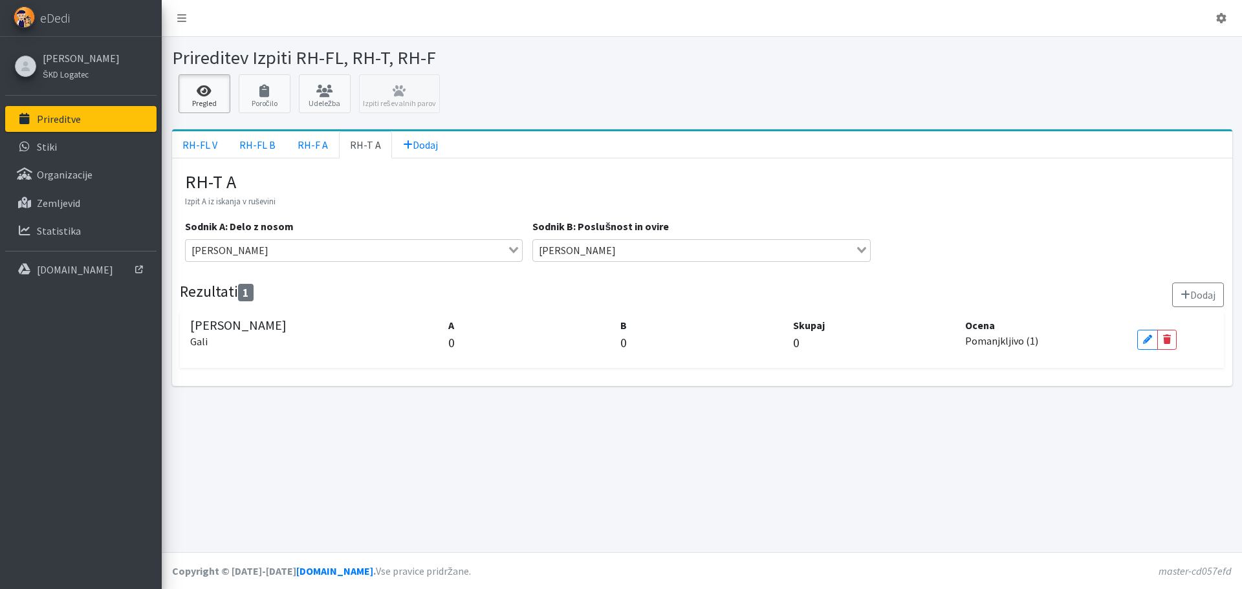
click at [214, 98] on link "Pregled" at bounding box center [205, 93] width 52 height 39
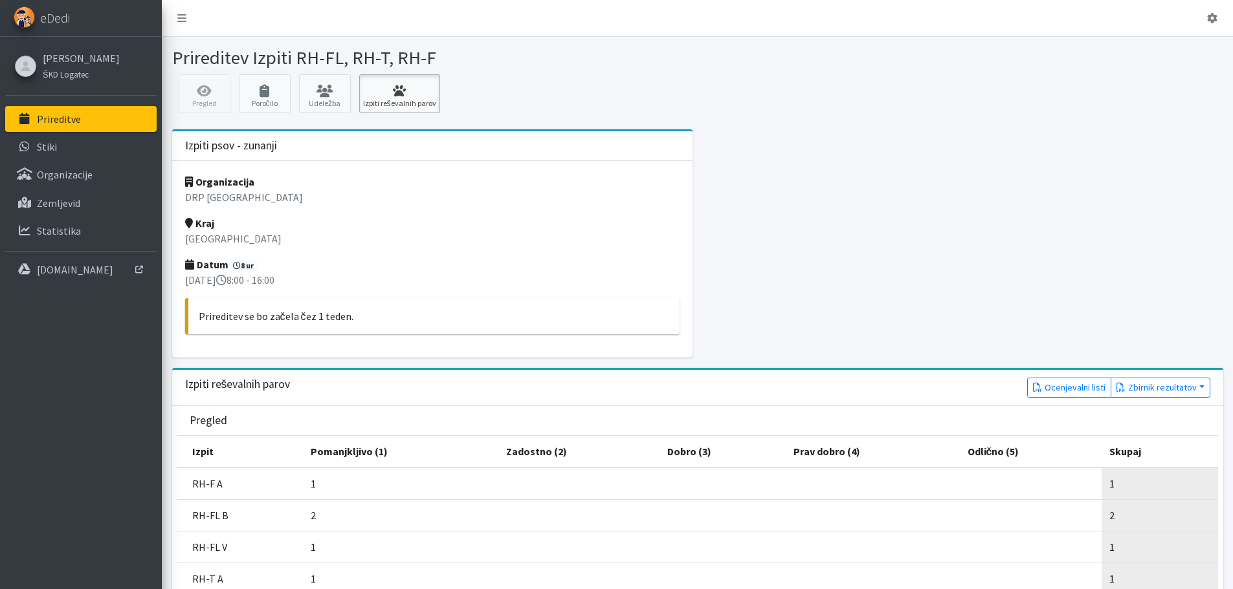
click at [410, 98] on link "Izpiti reševalnih parov" at bounding box center [399, 93] width 81 height 39
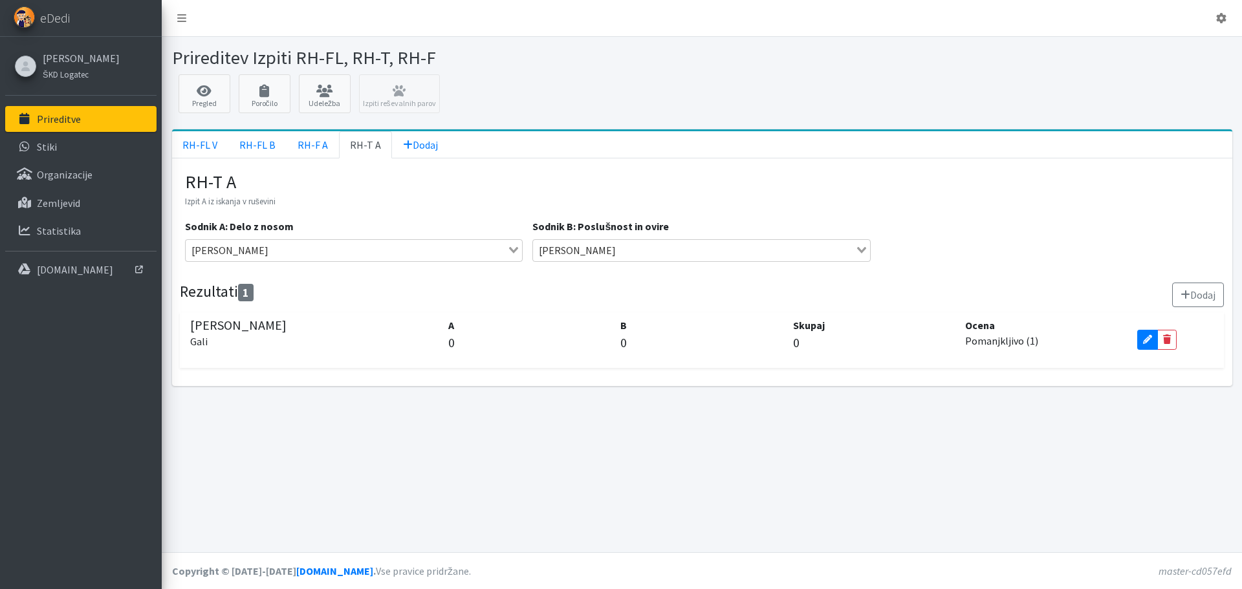
click at [1148, 343] on icon at bounding box center [1147, 339] width 9 height 9
click at [1149, 340] on icon at bounding box center [1146, 337] width 7 height 9
click at [199, 93] on icon at bounding box center [204, 91] width 44 height 13
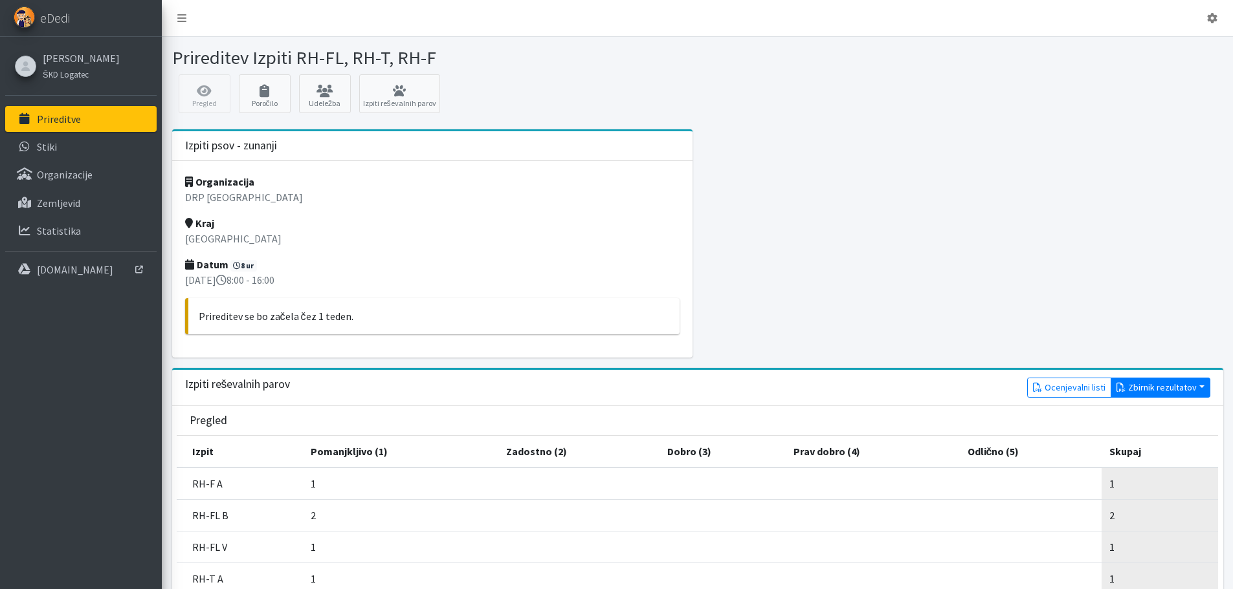
click at [1180, 386] on button "Zbirnik rezultatov" at bounding box center [1160, 388] width 100 height 20
click at [1152, 414] on link "Z rezultati" at bounding box center [1163, 415] width 102 height 21
click at [1168, 386] on button "Zbirnik rezultatov" at bounding box center [1160, 388] width 100 height 20
click at [1169, 433] on link "Brez rezultatov" at bounding box center [1163, 436] width 102 height 21
